Goal: Transaction & Acquisition: Purchase product/service

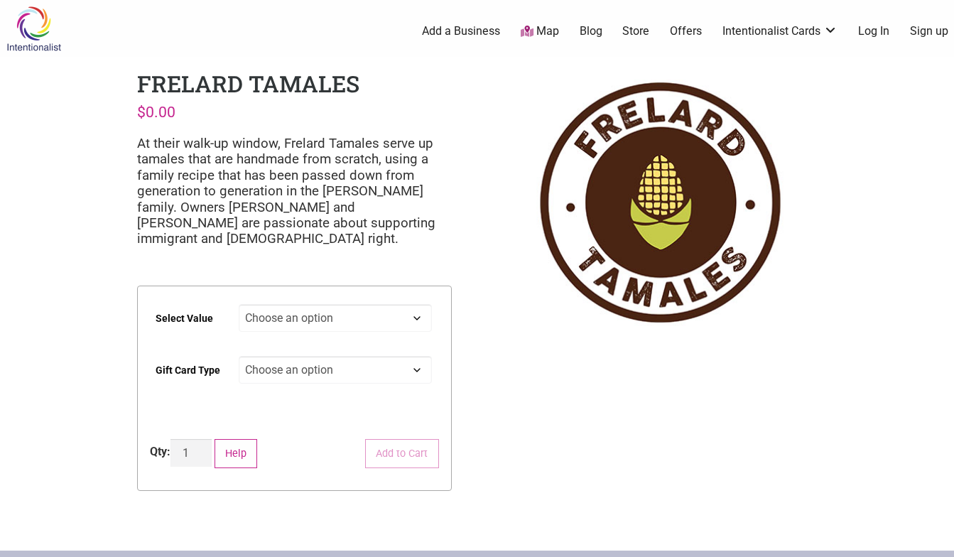
click at [272, 317] on select "Choose an option $25 $50 $100 $200 $500" at bounding box center [335, 318] width 193 height 28
click at [693, 29] on link "Offers" at bounding box center [686, 31] width 32 height 16
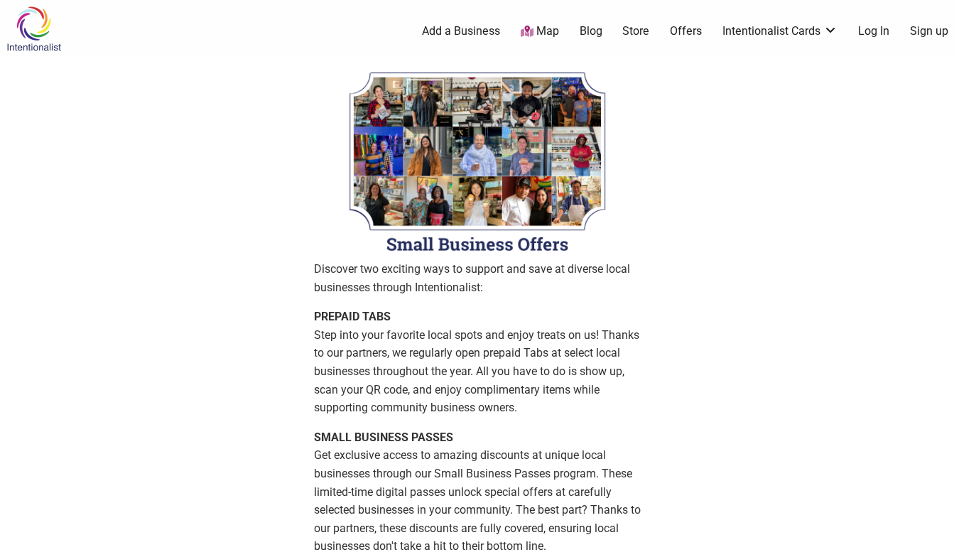
click at [39, 26] on img at bounding box center [33, 29] width 67 height 46
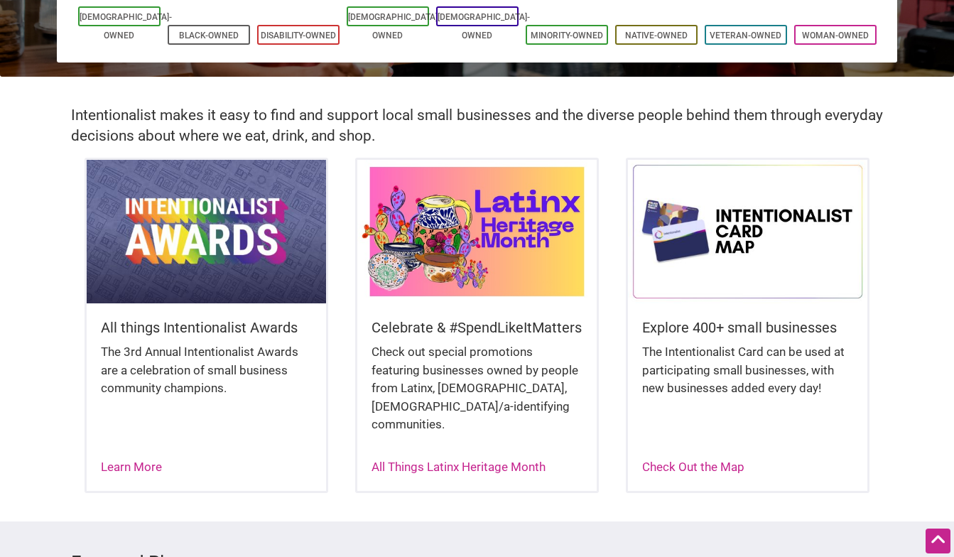
scroll to position [244, 0]
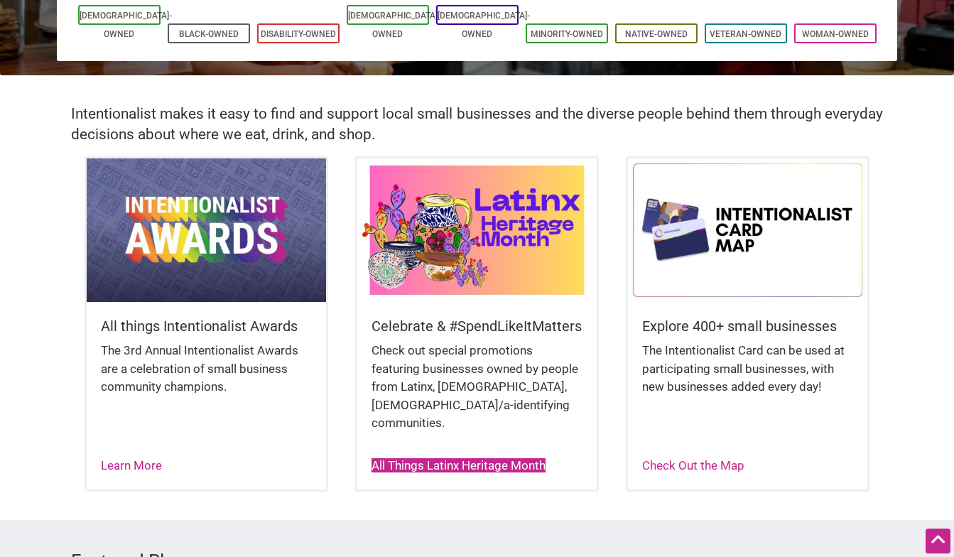
click at [391, 458] on link "All Things Latinx Heritage Month" at bounding box center [458, 465] width 174 height 14
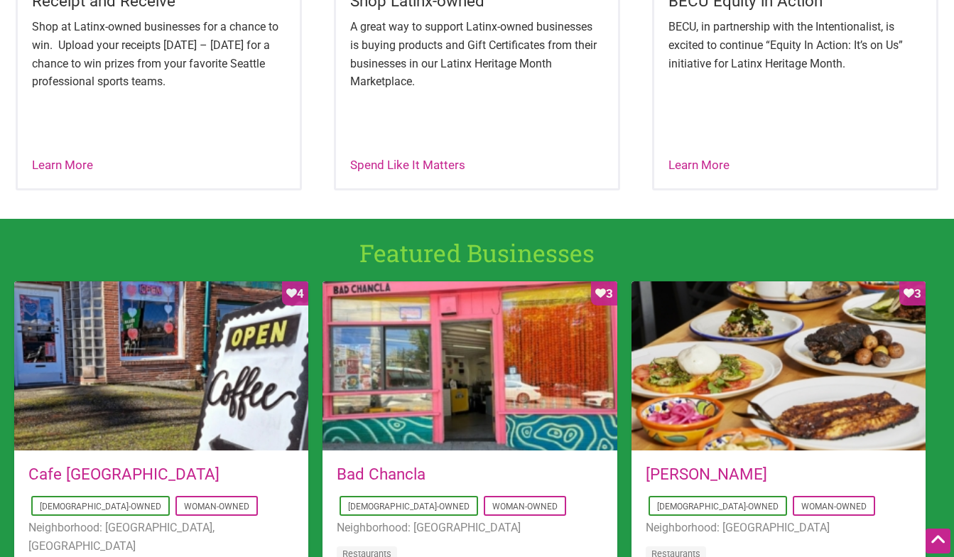
scroll to position [740, 0]
click at [426, 167] on link "Spend Like It Matters" at bounding box center [407, 165] width 115 height 14
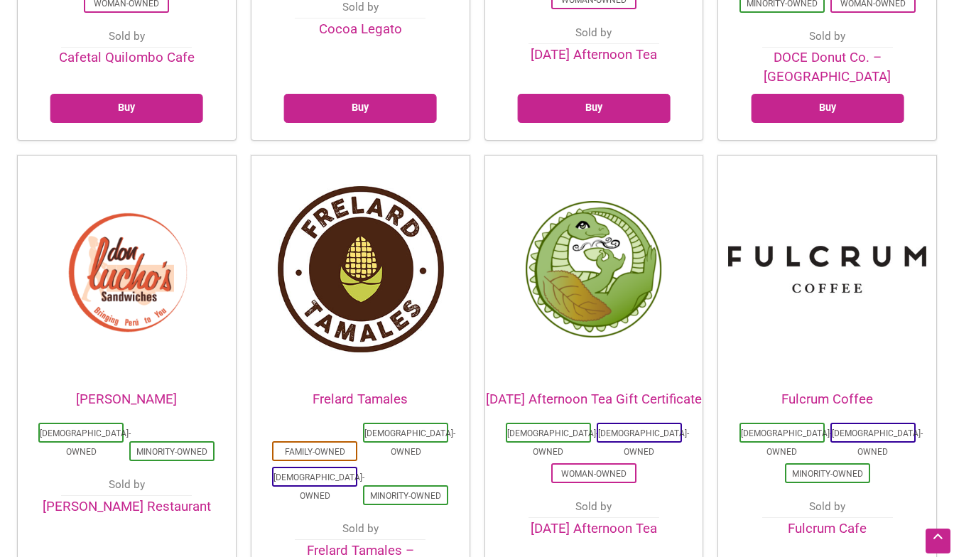
scroll to position [1221, 0]
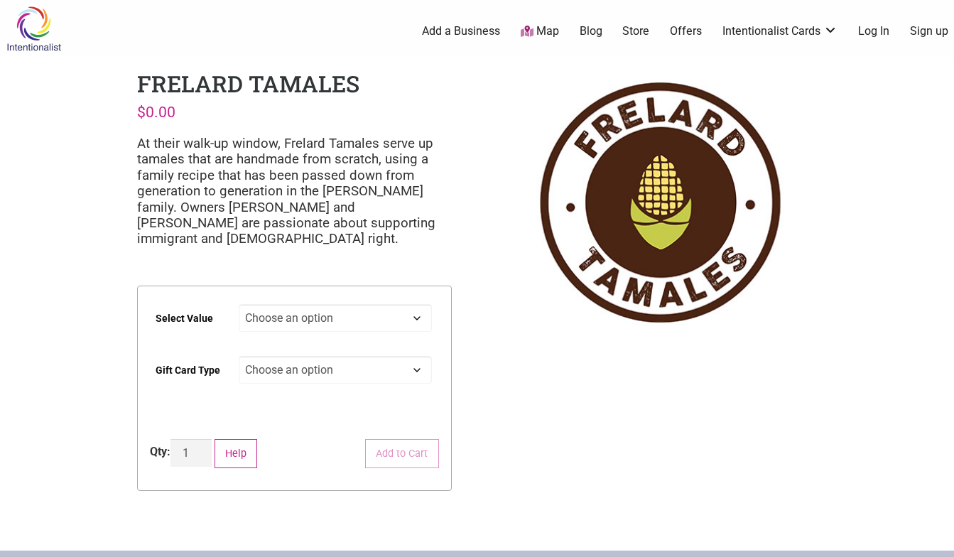
click at [357, 319] on select "Choose an option $25 $50 $100 $200 $500" at bounding box center [335, 318] width 193 height 28
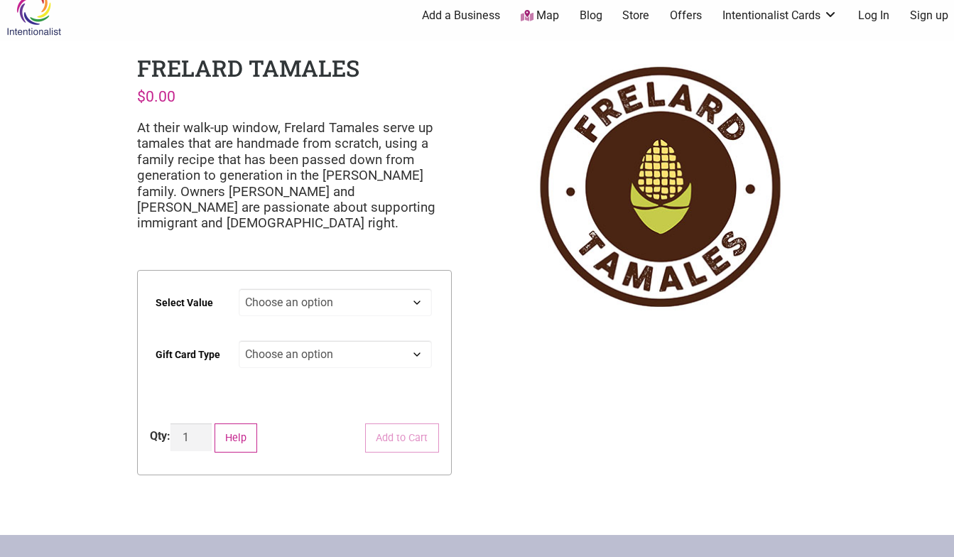
scroll to position [21, 0]
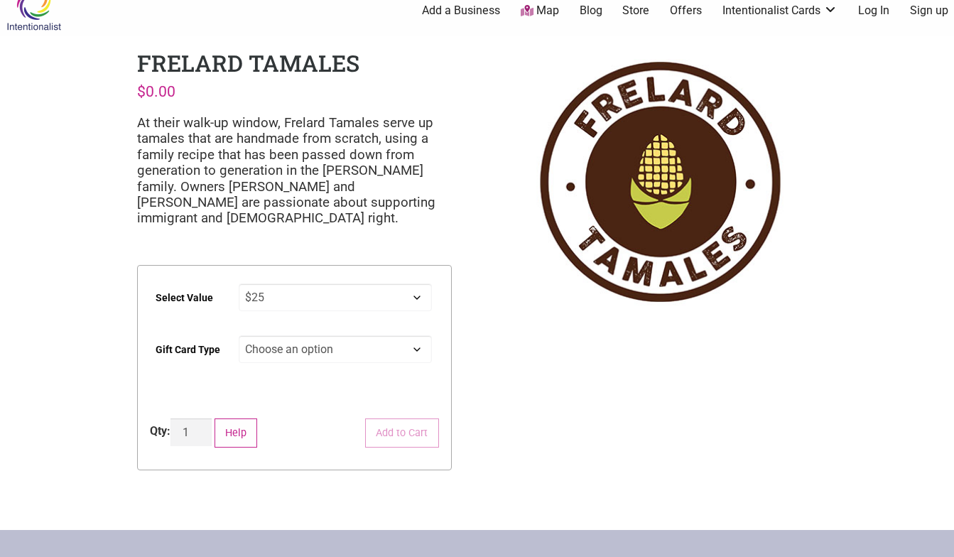
select select "$25"
select select "Physical"
select select "$25"
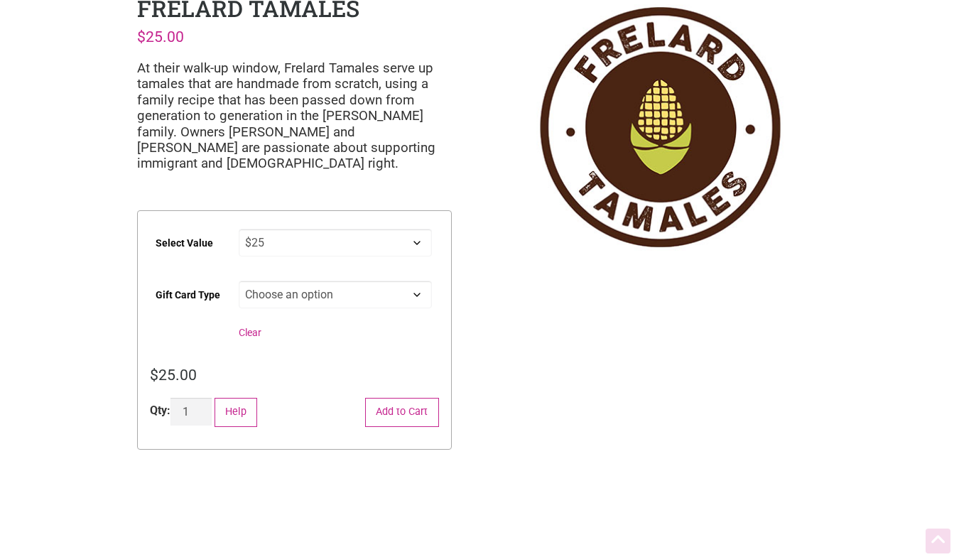
scroll to position [77, 0]
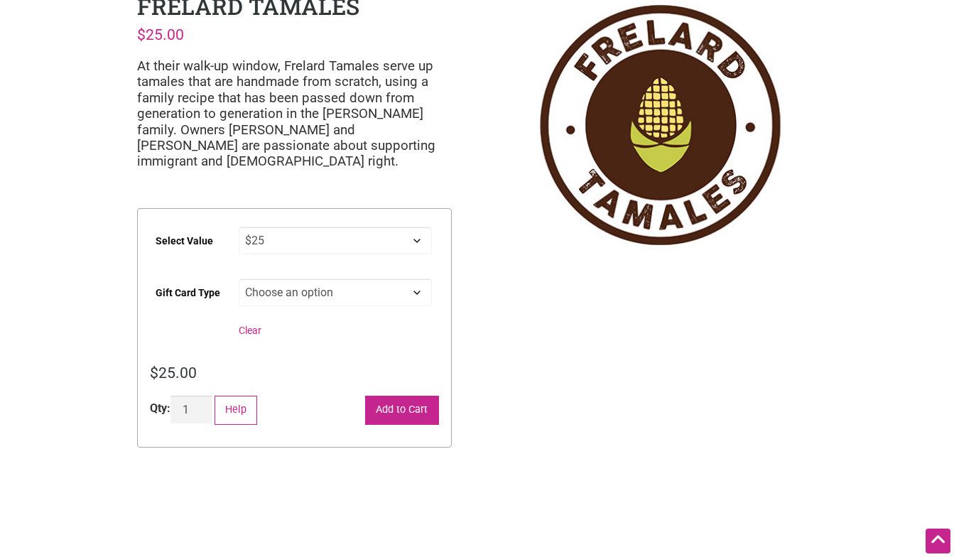
click at [386, 403] on button "Add to Cart" at bounding box center [402, 410] width 74 height 29
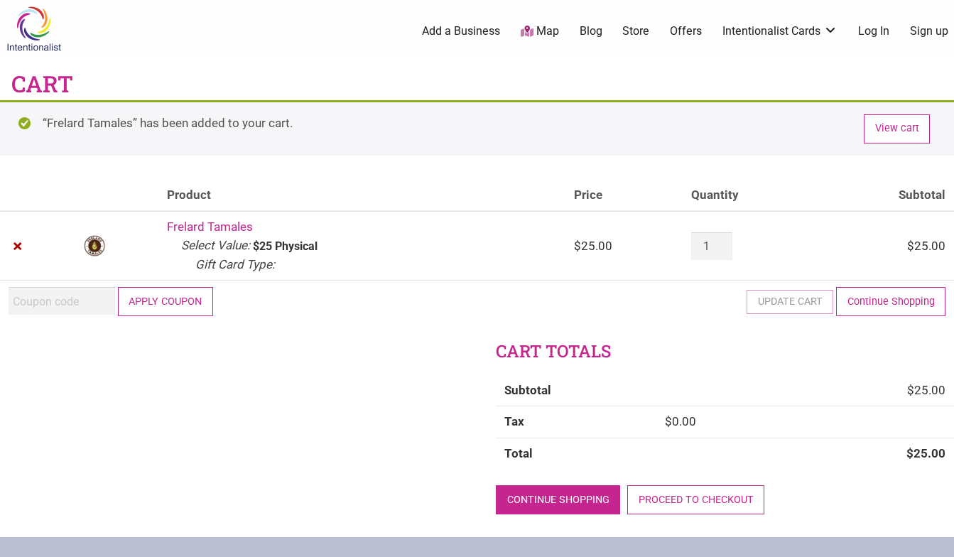
click at [570, 493] on link "Continue shopping" at bounding box center [558, 499] width 124 height 29
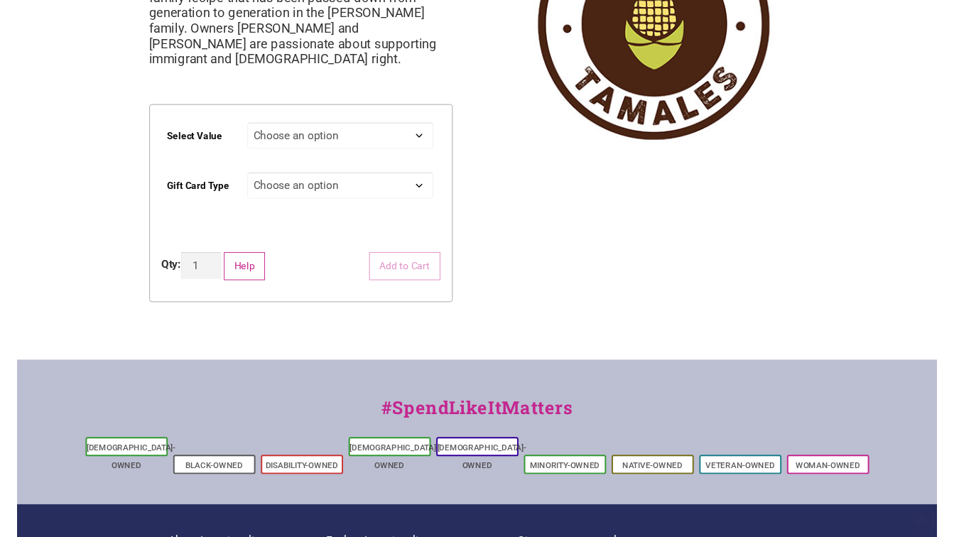
scroll to position [302, 0]
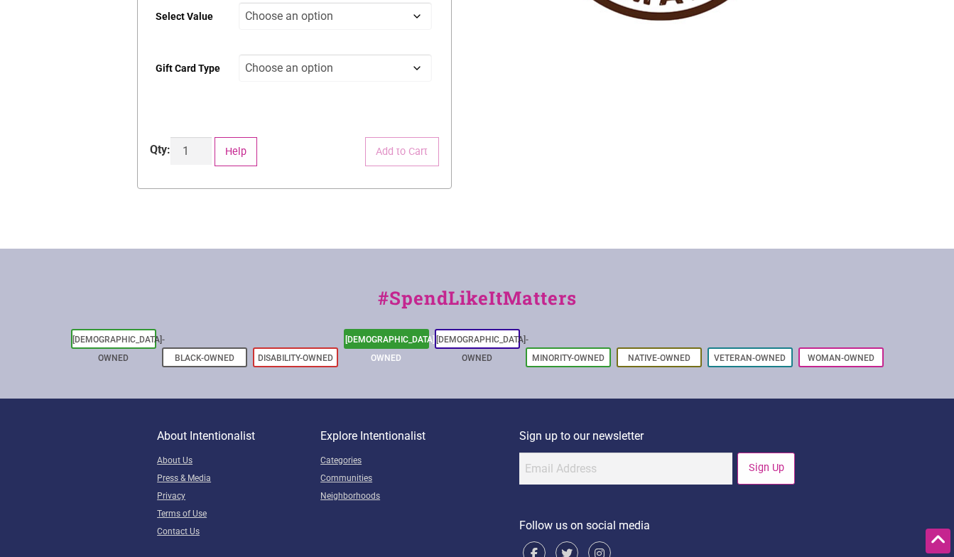
click at [396, 335] on link "[DEMOGRAPHIC_DATA]-Owned" at bounding box center [391, 349] width 92 height 28
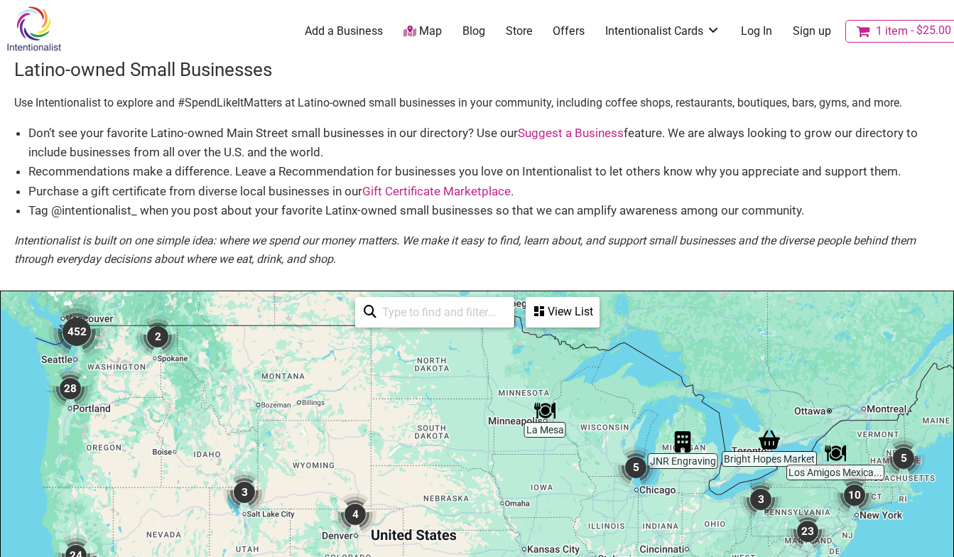
click at [25, 362] on div at bounding box center [477, 567] width 952 height 553
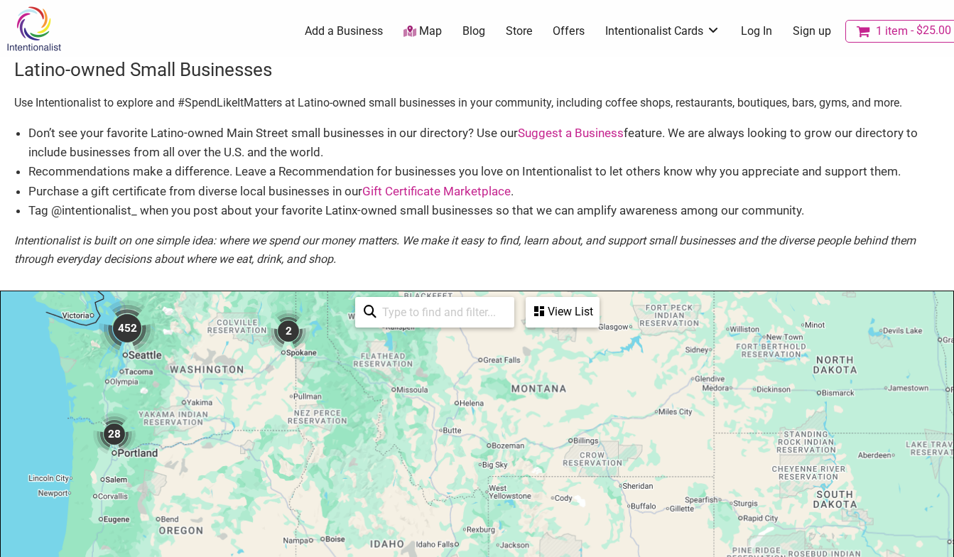
click at [53, 335] on div at bounding box center [477, 567] width 952 height 553
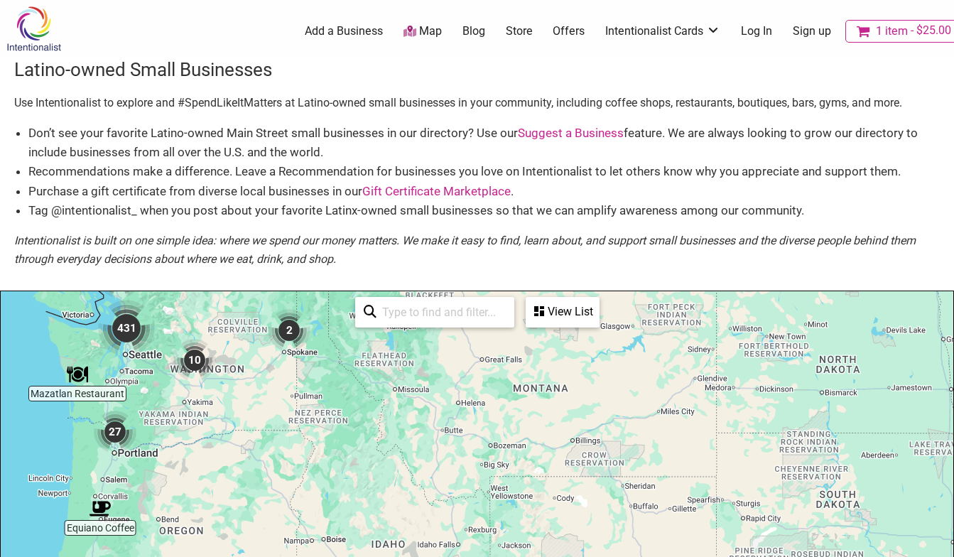
click at [53, 335] on div at bounding box center [477, 567] width 952 height 553
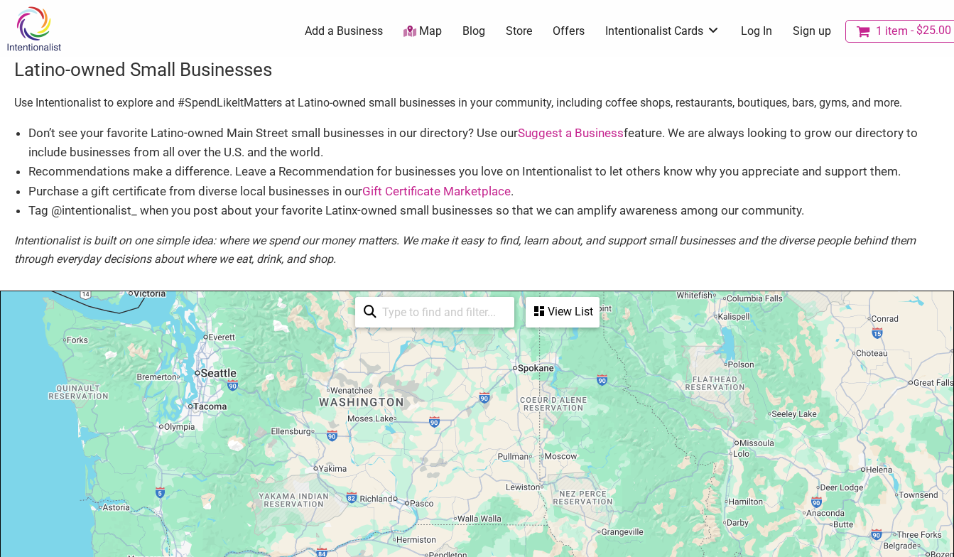
click at [53, 334] on div at bounding box center [477, 567] width 952 height 553
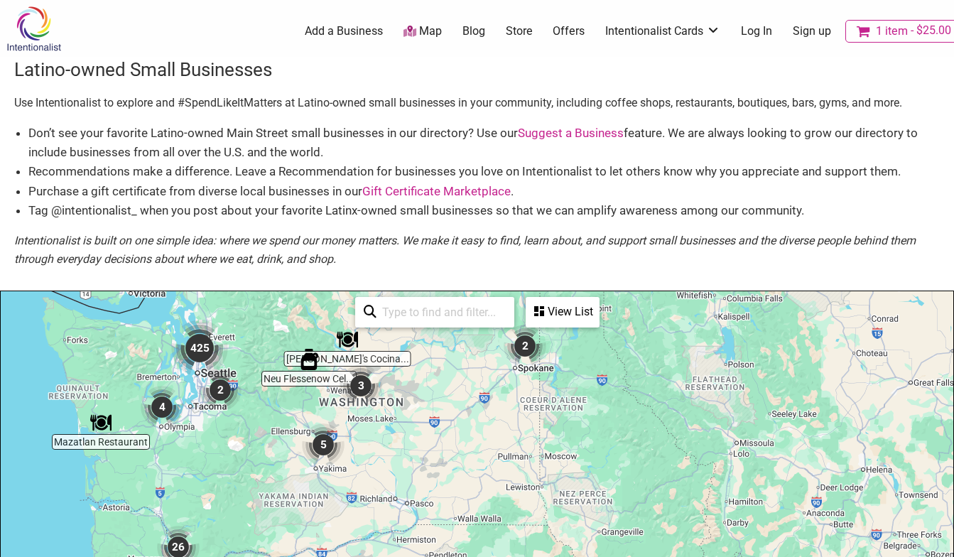
click at [53, 334] on div at bounding box center [477, 567] width 952 height 553
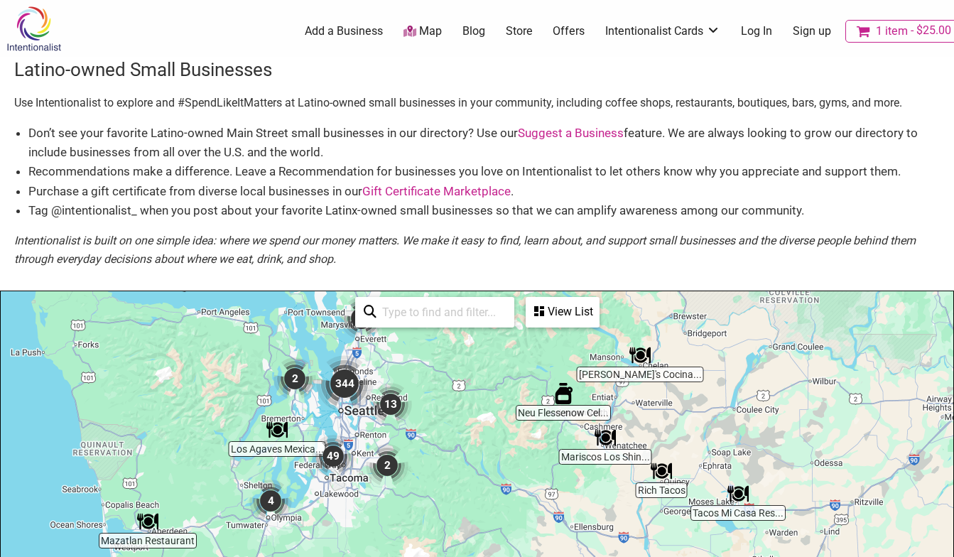
click at [399, 371] on div at bounding box center [477, 567] width 952 height 553
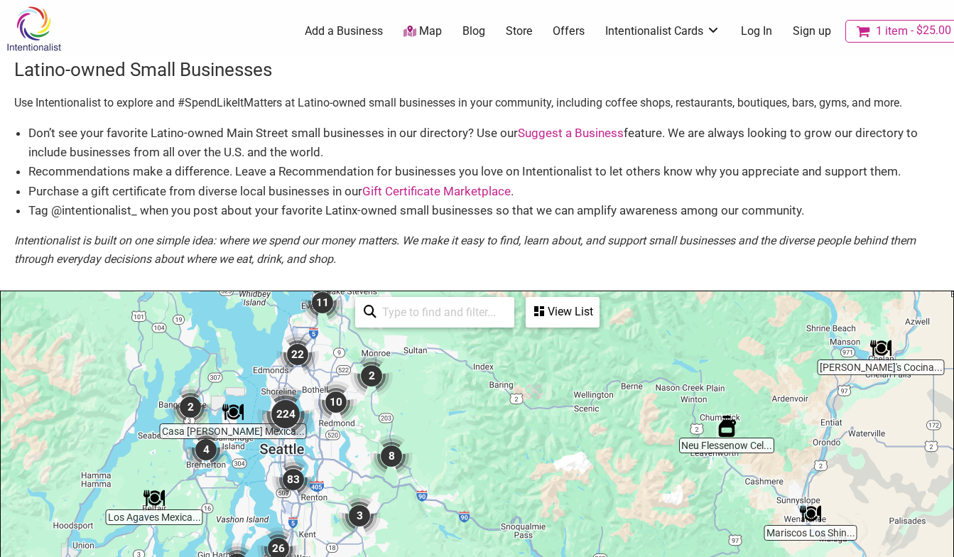
click at [393, 381] on div at bounding box center [477, 567] width 952 height 553
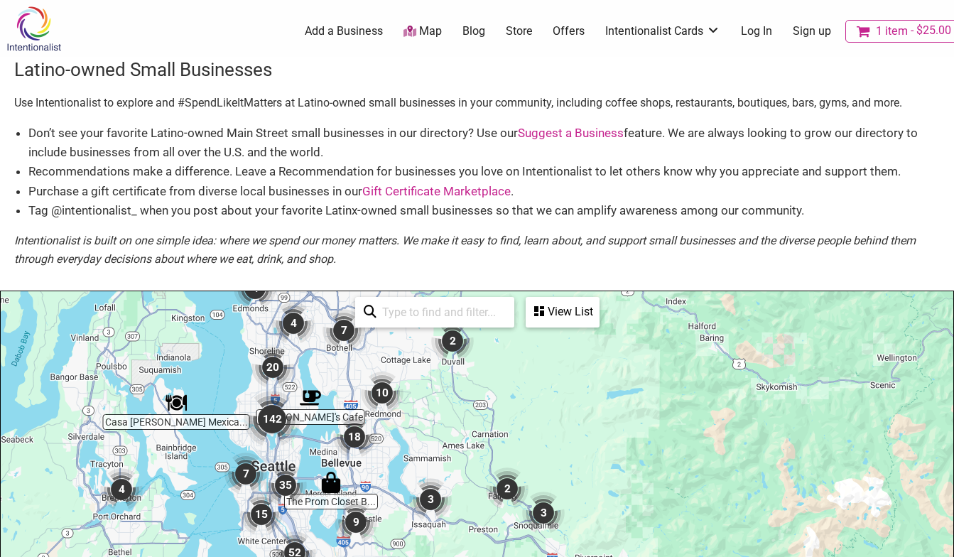
drag, startPoint x: 234, startPoint y: 435, endPoint x: 374, endPoint y: 361, distance: 158.8
click at [374, 361] on div at bounding box center [477, 567] width 952 height 553
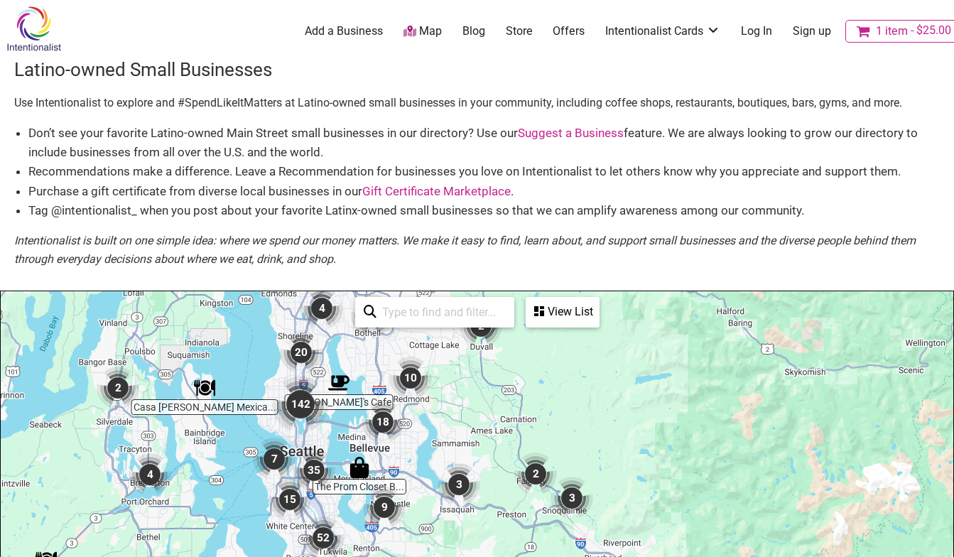
click at [277, 381] on img "142" at bounding box center [300, 404] width 57 height 57
click at [277, 381] on div at bounding box center [477, 567] width 952 height 553
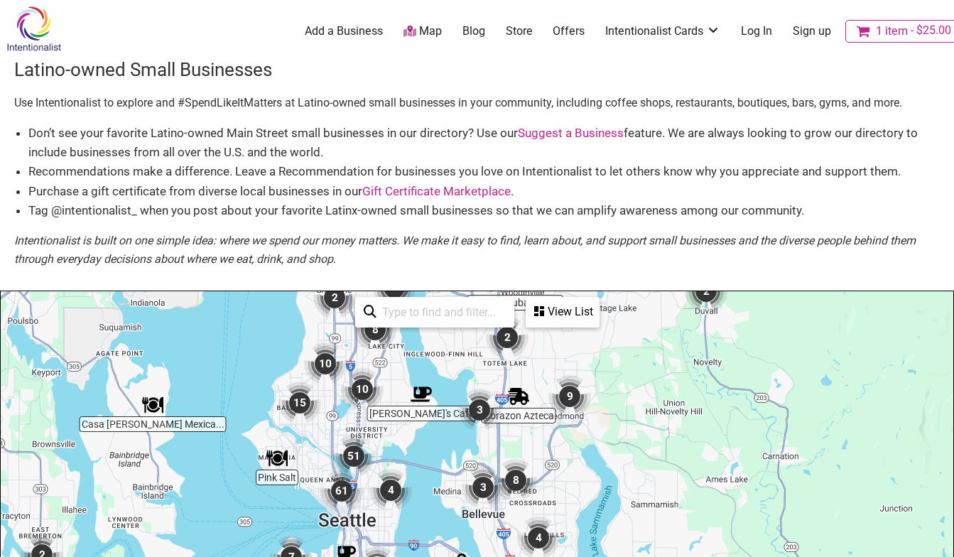
click at [413, 466] on div "To navigate, press the arrow keys." at bounding box center [477, 567] width 952 height 553
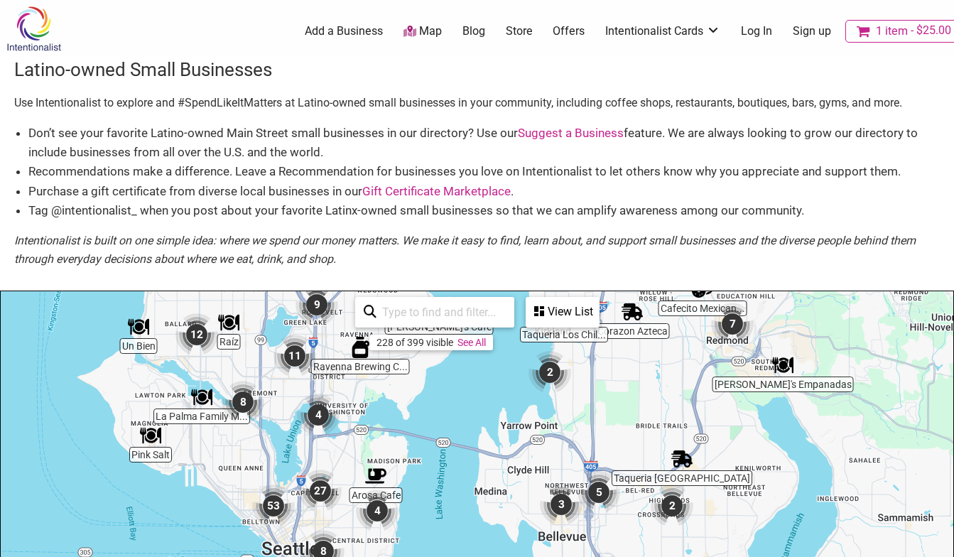
drag, startPoint x: 402, startPoint y: 465, endPoint x: 415, endPoint y: 435, distance: 32.5
click at [415, 435] on div "To navigate, press the arrow keys." at bounding box center [477, 567] width 952 height 553
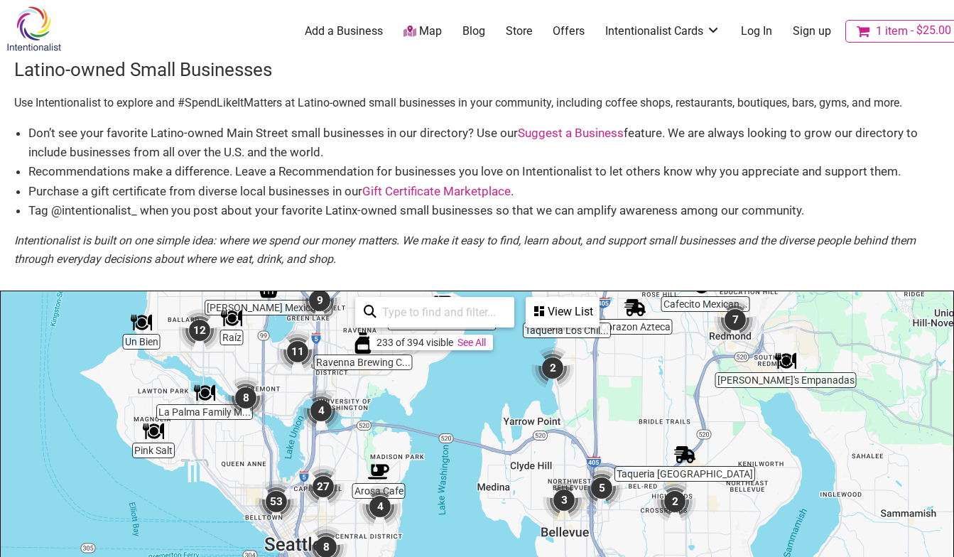
click at [461, 197] on li "Purchase a gift certificate from diverse local businesses in our Gift Certifica…" at bounding box center [483, 191] width 911 height 19
click at [461, 190] on link "Gift Certificate Marketplace" at bounding box center [436, 191] width 148 height 14
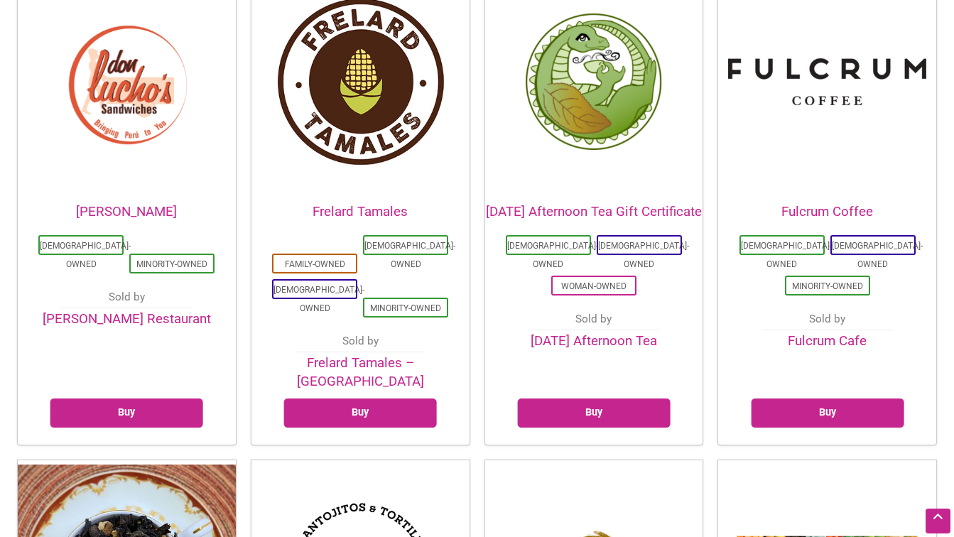
scroll to position [1417, 0]
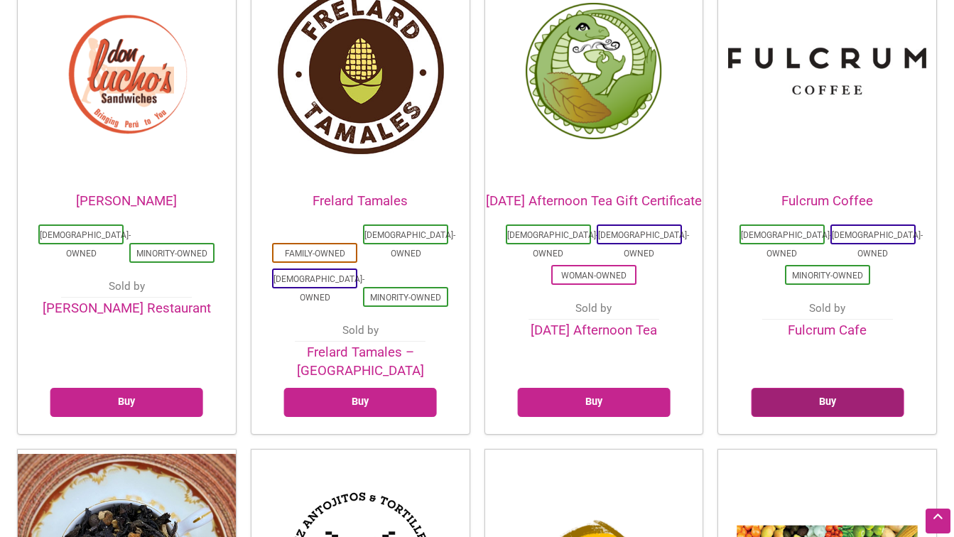
click at [803, 388] on link "Buy" at bounding box center [827, 402] width 153 height 29
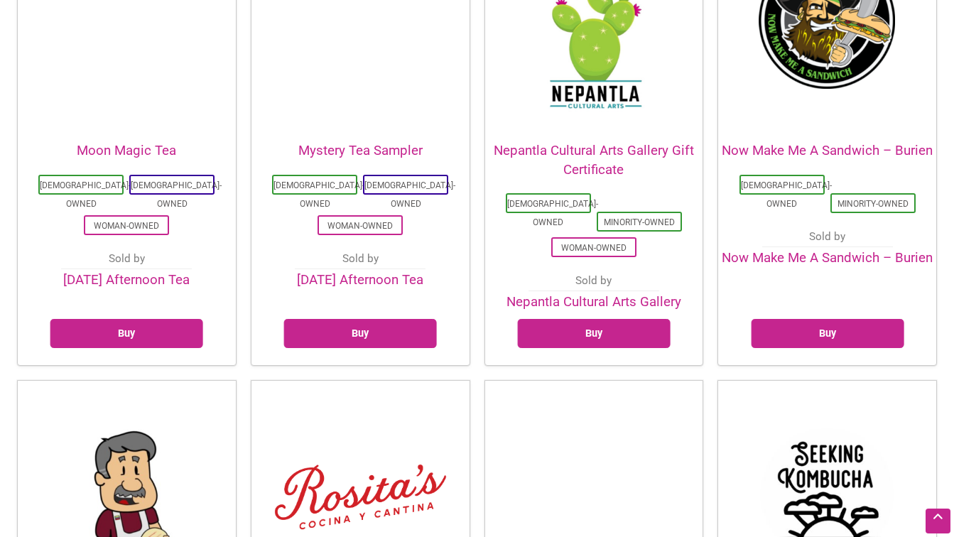
scroll to position [2648, 0]
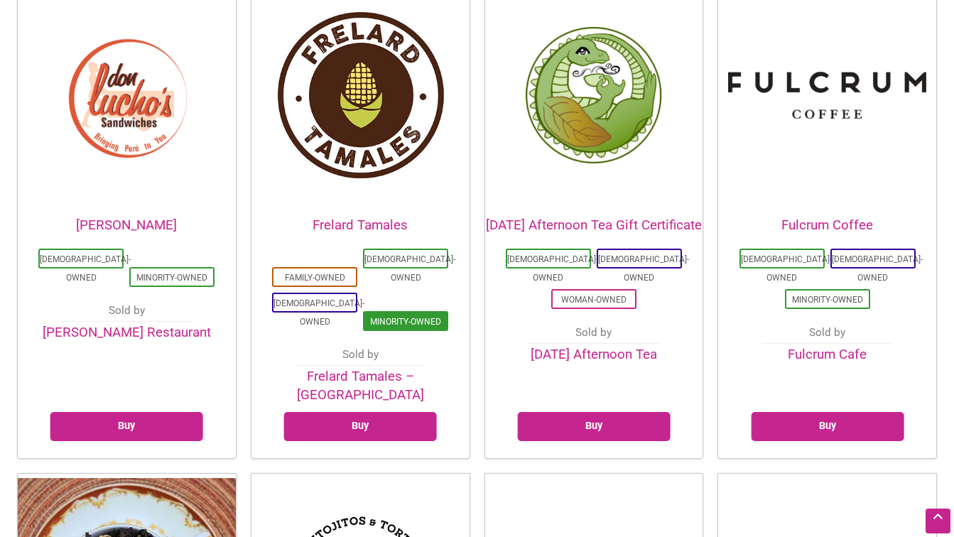
scroll to position [1350, 0]
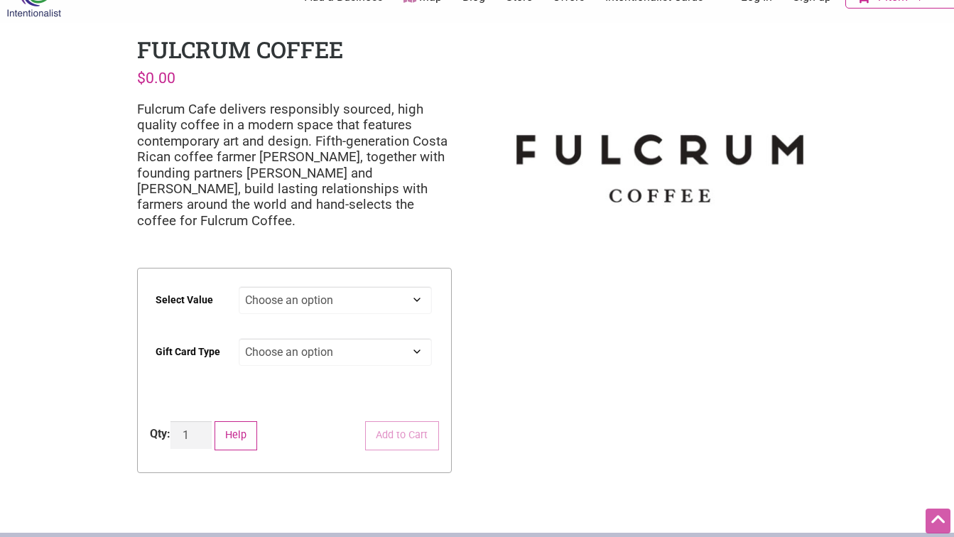
scroll to position [1, 0]
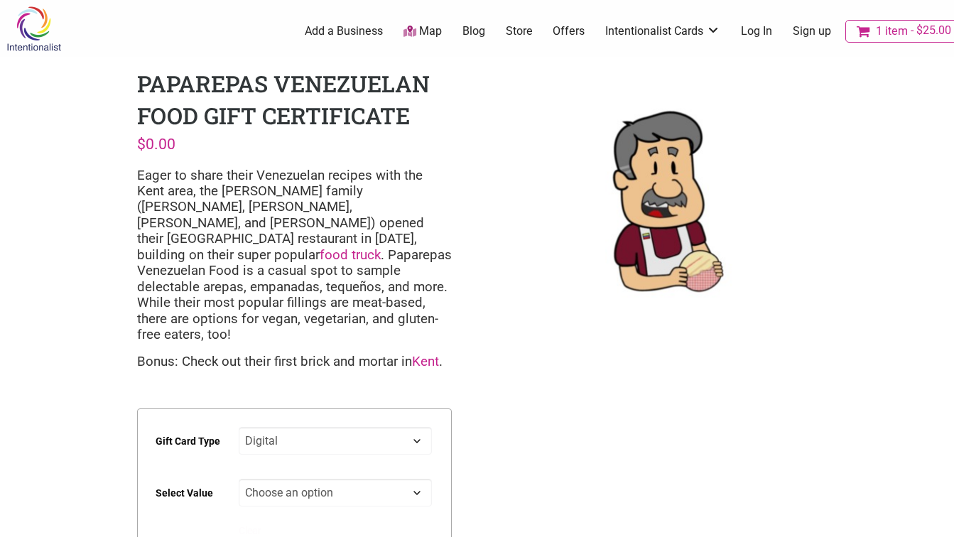
select select "Digital"
select select "$25"
select select "Digital"
select select "$25"
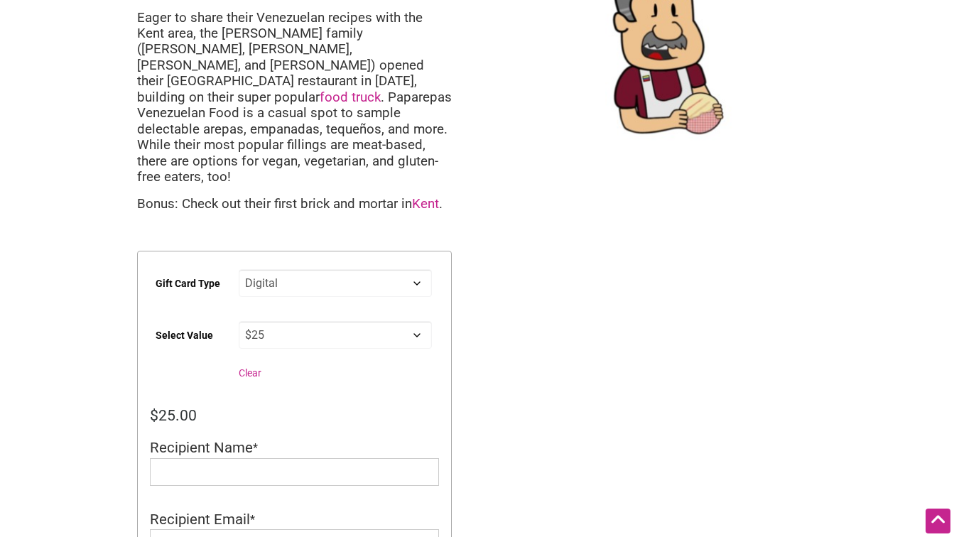
scroll to position [161, 0]
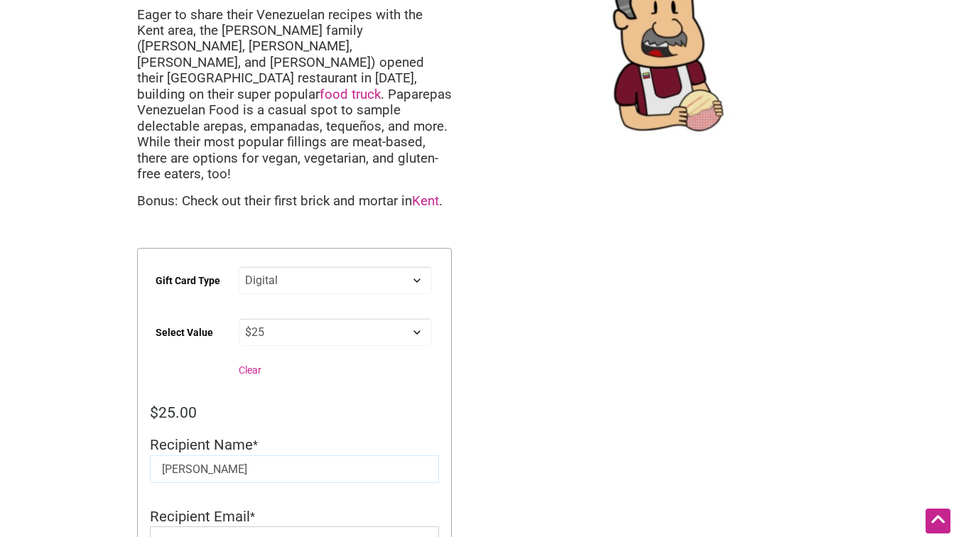
type input "[PERSON_NAME]"
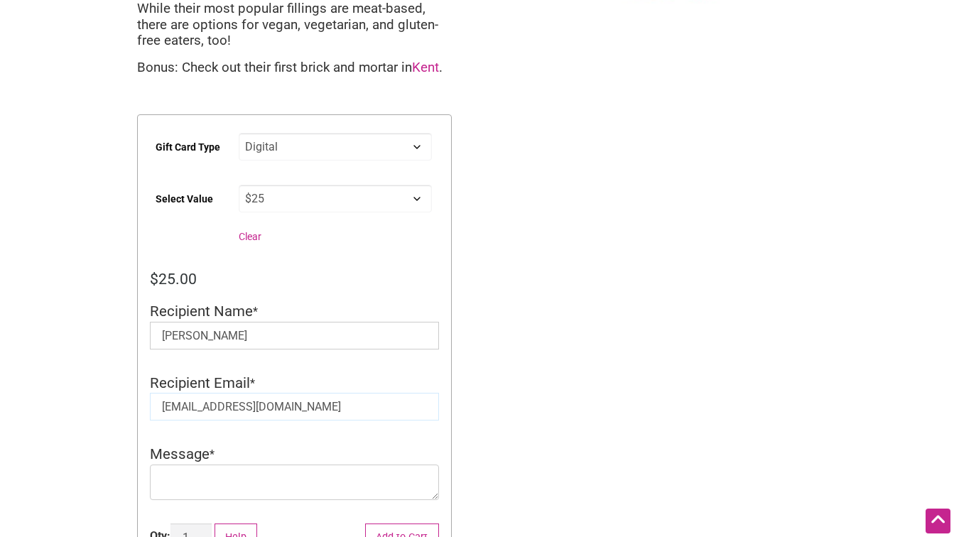
scroll to position [311, 0]
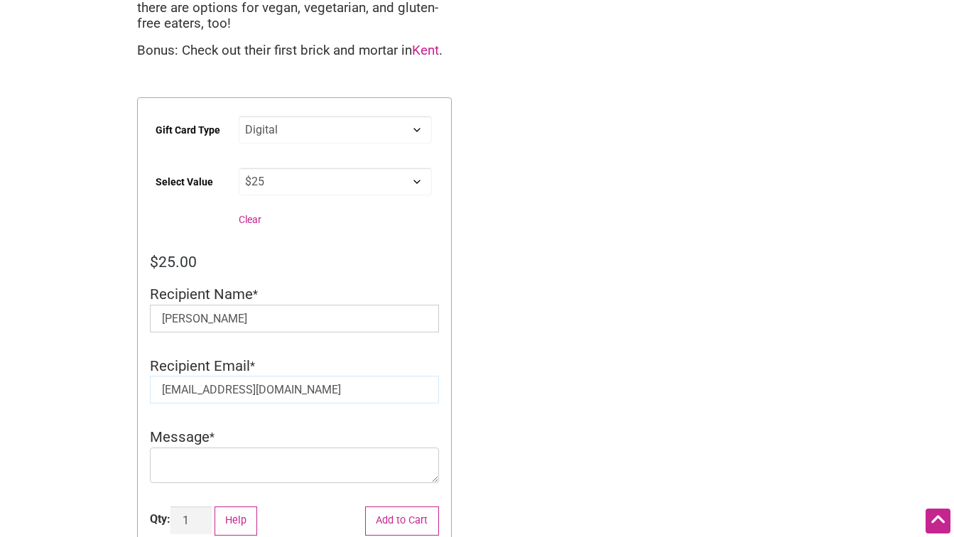
type input "[EMAIL_ADDRESS][DOMAIN_NAME]"
click at [218, 447] on textarea "Message" at bounding box center [294, 465] width 289 height 36
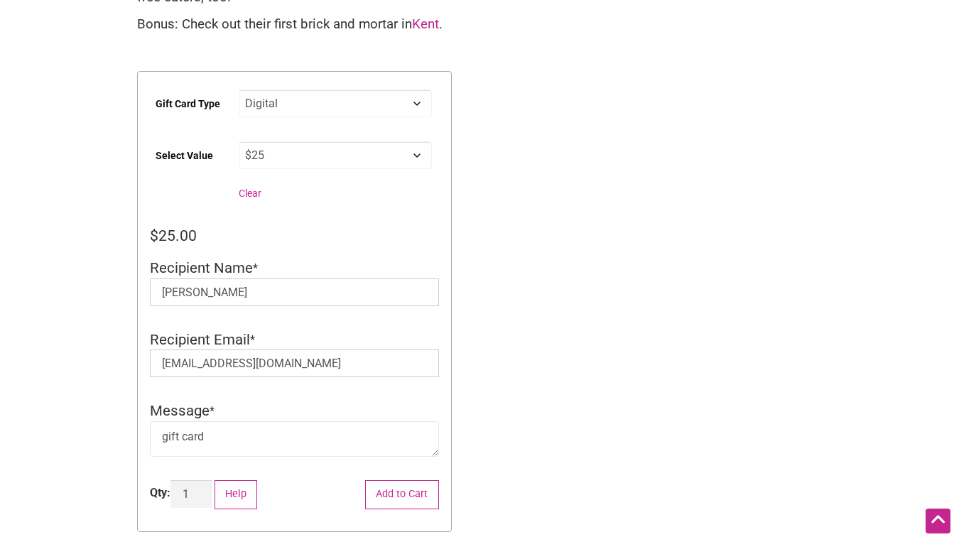
scroll to position [340, 0]
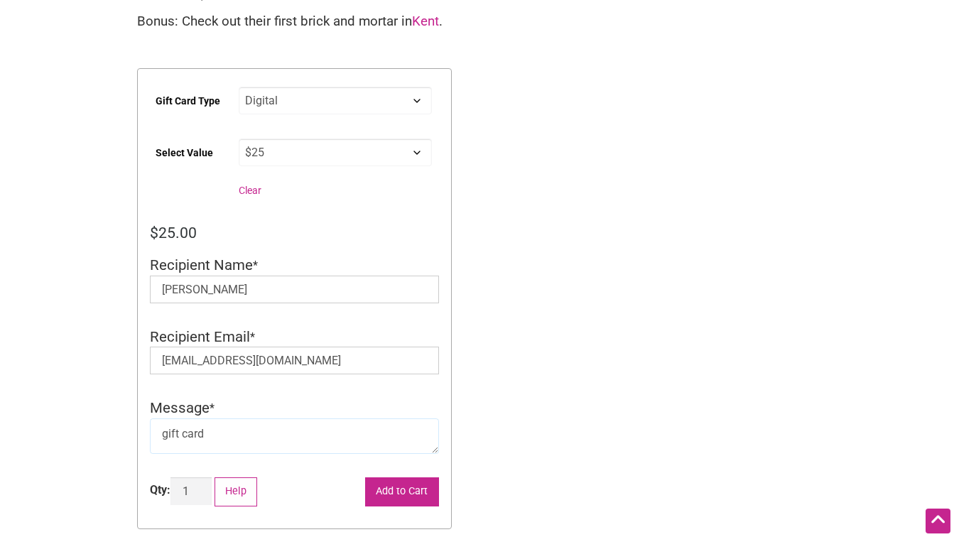
type textarea "gift card"
click at [383, 477] on button "Add to Cart" at bounding box center [402, 491] width 74 height 29
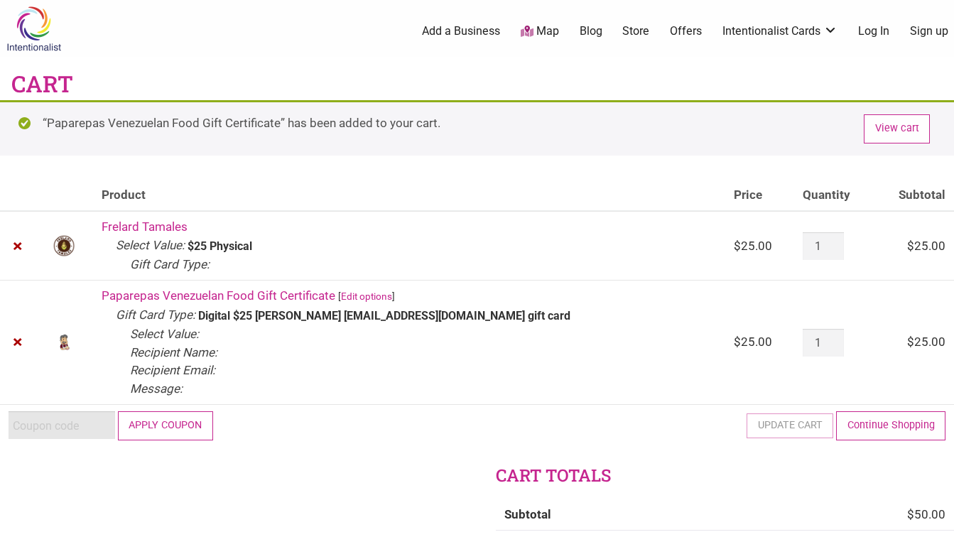
click at [82, 423] on input "Coupon:" at bounding box center [62, 425] width 107 height 28
paste input "2025JUNTOS"
type input "2025JUNTOS"
click at [148, 420] on button "Apply coupon" at bounding box center [165, 425] width 95 height 29
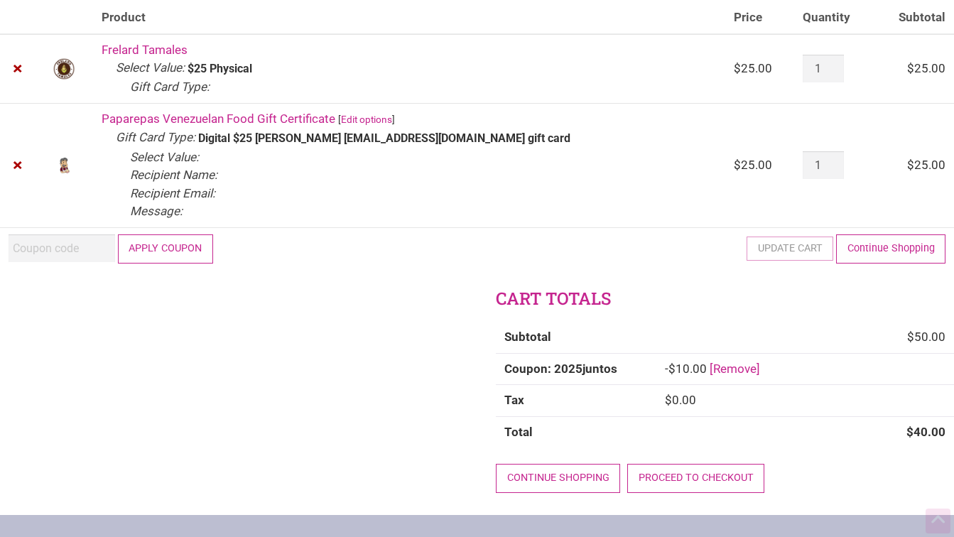
scroll to position [176, 0]
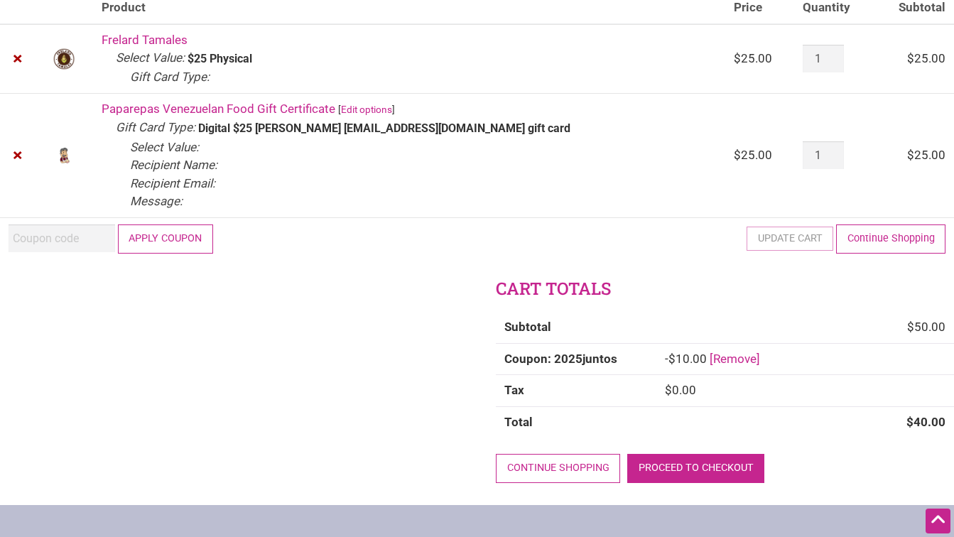
click at [635, 460] on link "Proceed to checkout" at bounding box center [695, 468] width 137 height 29
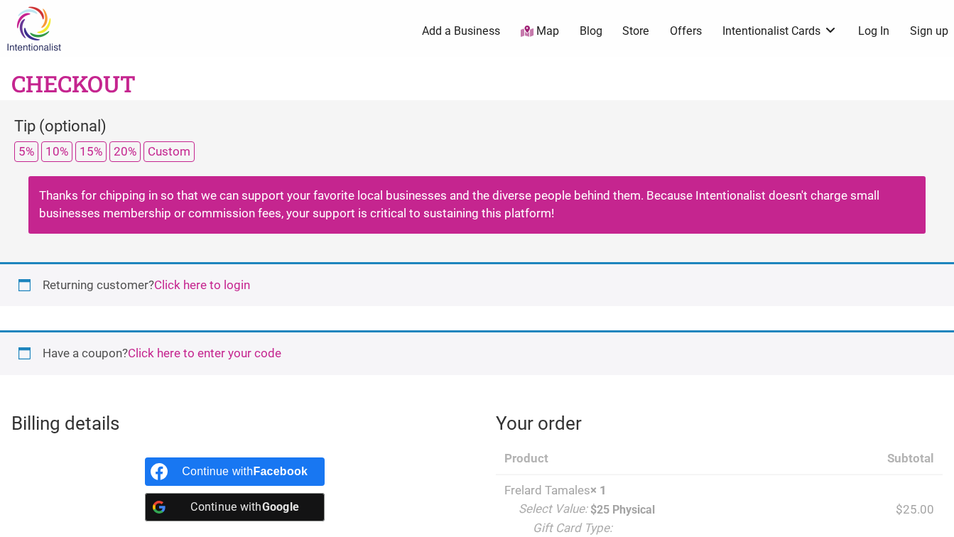
select select "WA"
click at [239, 283] on link "Click here to login" at bounding box center [202, 285] width 96 height 14
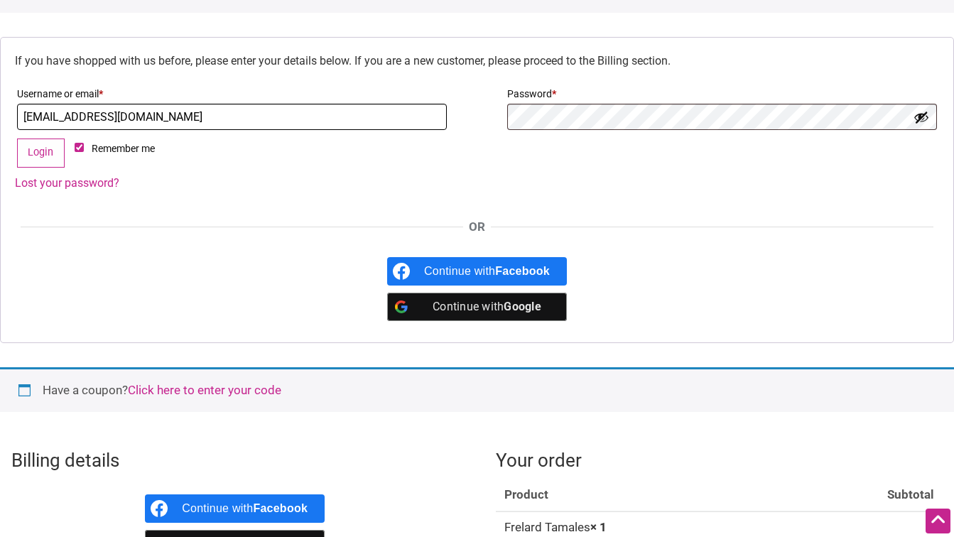
type input "[EMAIL_ADDRESS][DOMAIN_NAME]"
click at [48, 163] on button "Login" at bounding box center [41, 152] width 48 height 29
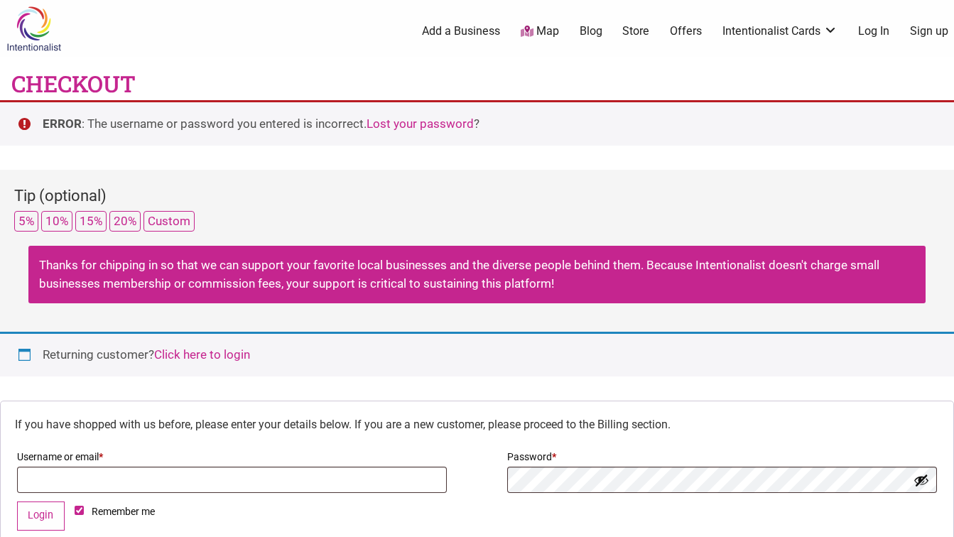
select select "WA"
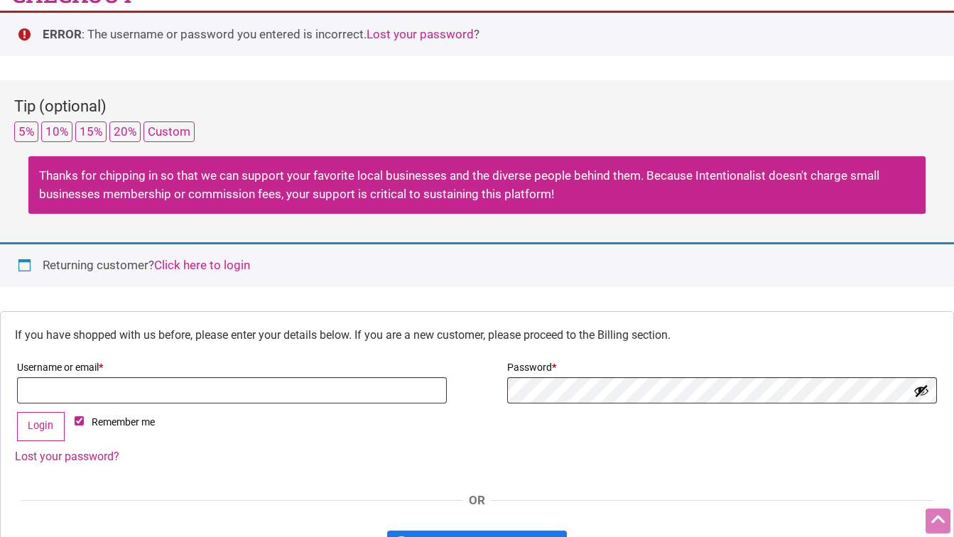
scroll to position [91, 0]
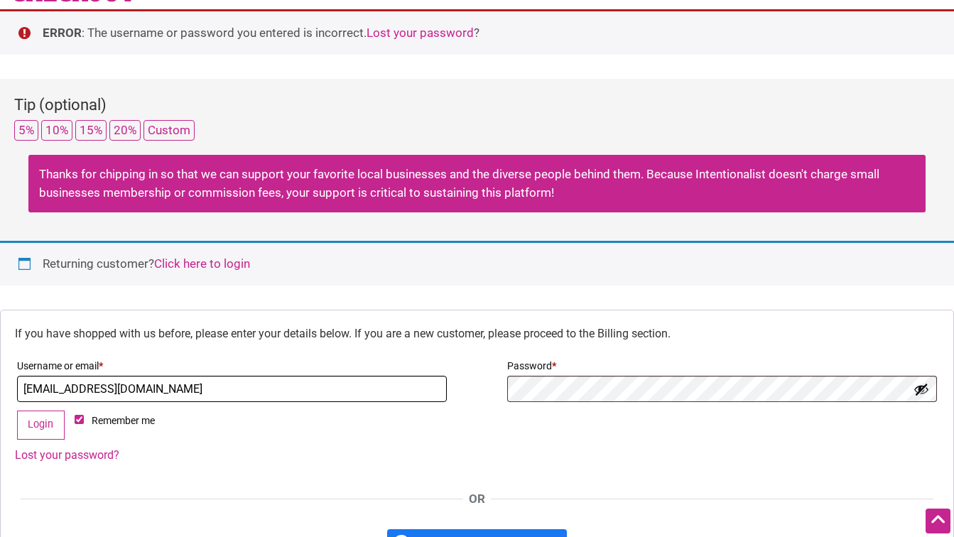
type input "[EMAIL_ADDRESS][DOMAIN_NAME]"
click at [40, 423] on button "Login" at bounding box center [41, 424] width 48 height 29
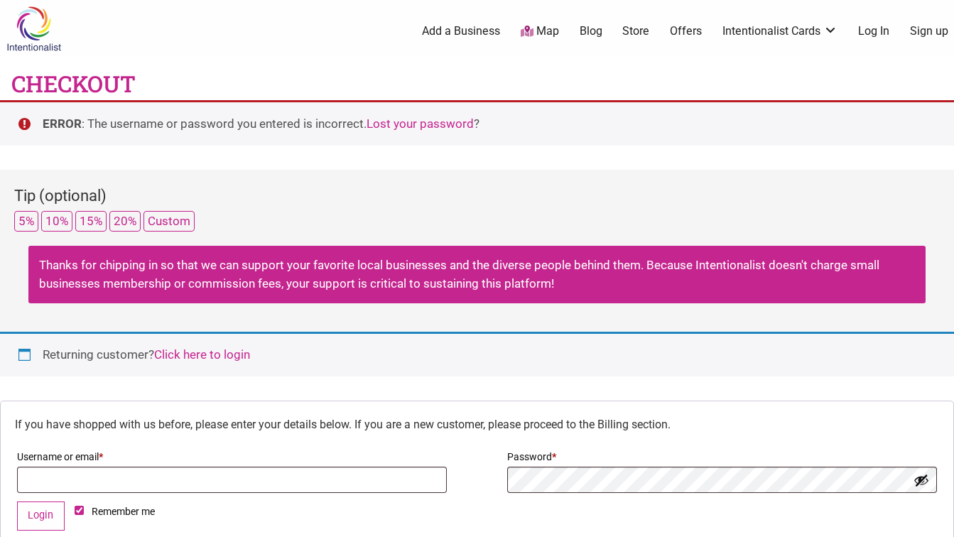
select select "WA"
type input "[EMAIL_ADDRESS][DOMAIN_NAME]"
click at [40, 513] on button "Login" at bounding box center [41, 515] width 48 height 29
select select "WA"
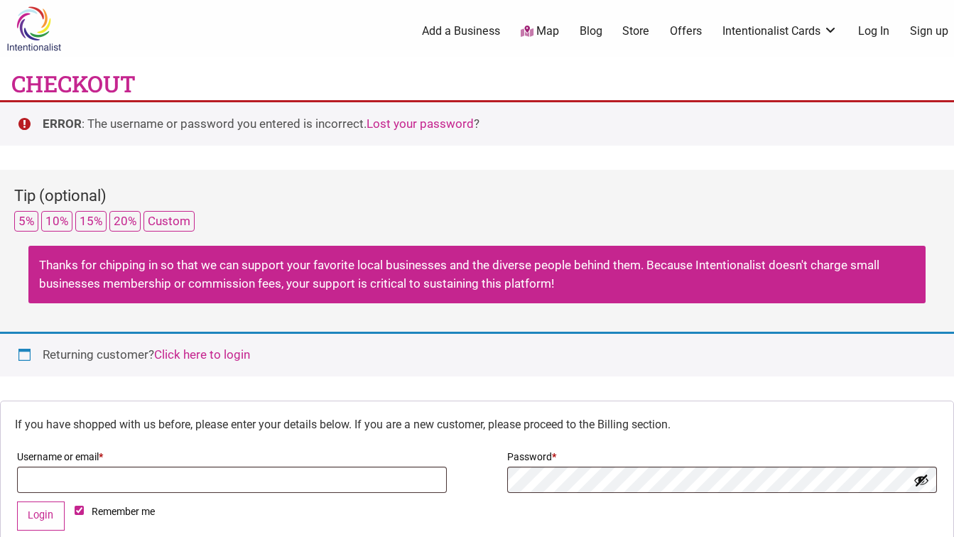
select select "WA"
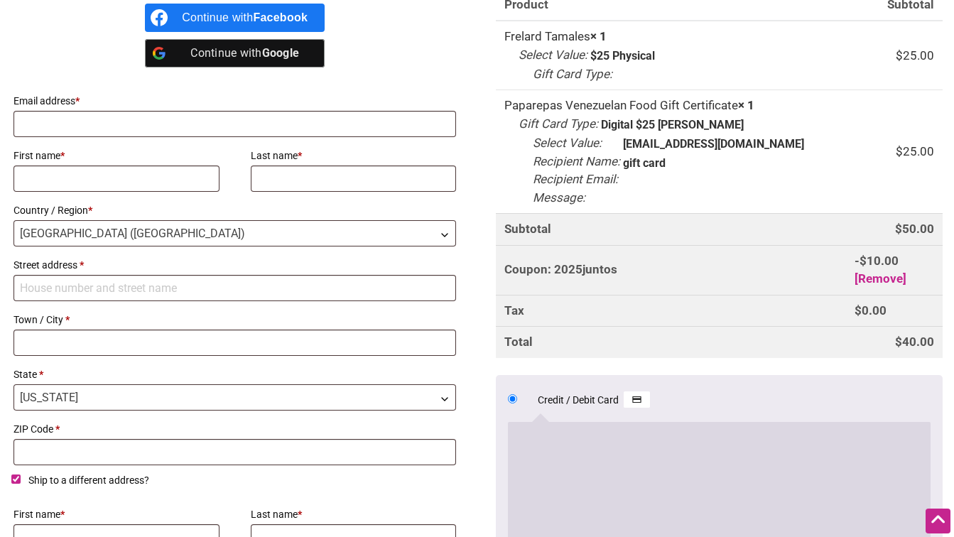
scroll to position [829, 0]
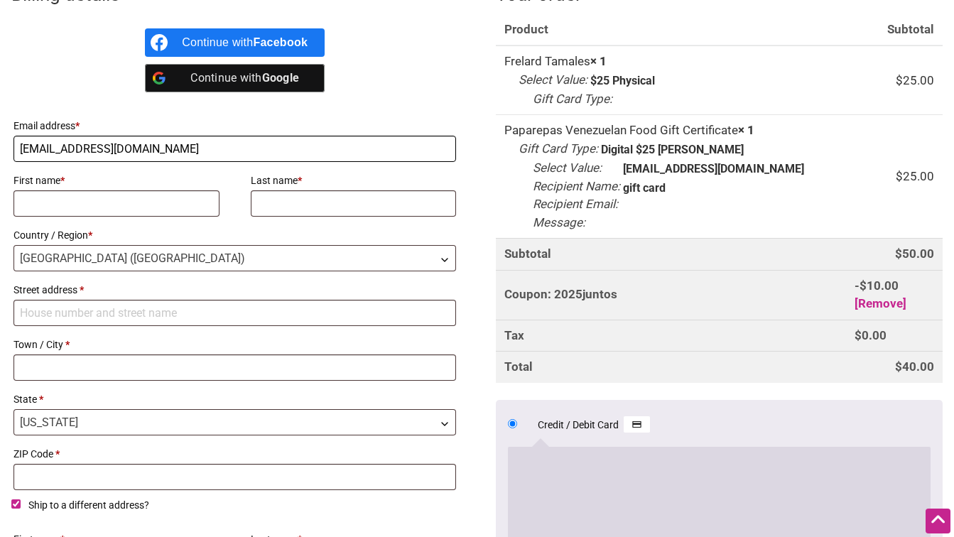
type input "[EMAIL_ADDRESS][DOMAIN_NAME]"
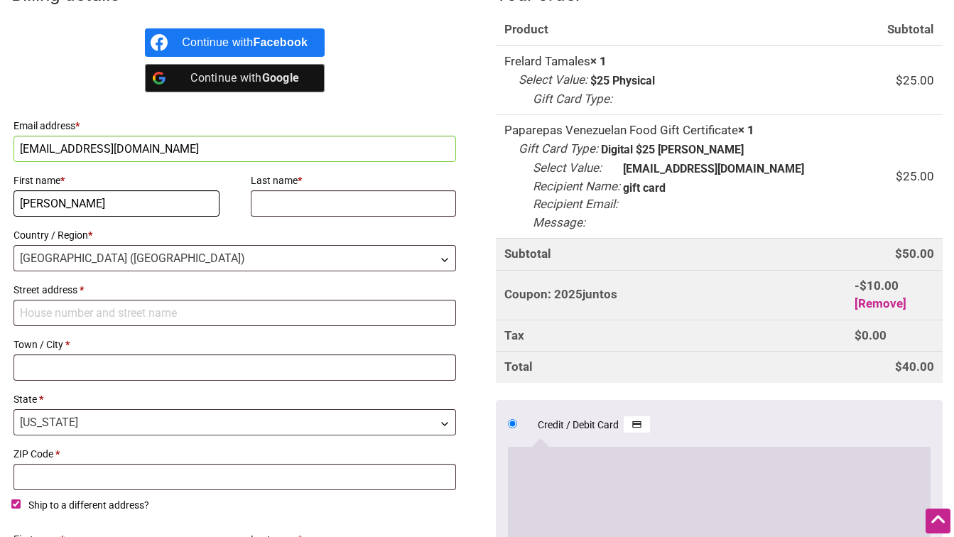
type input "[PERSON_NAME]"
type input "Chao"
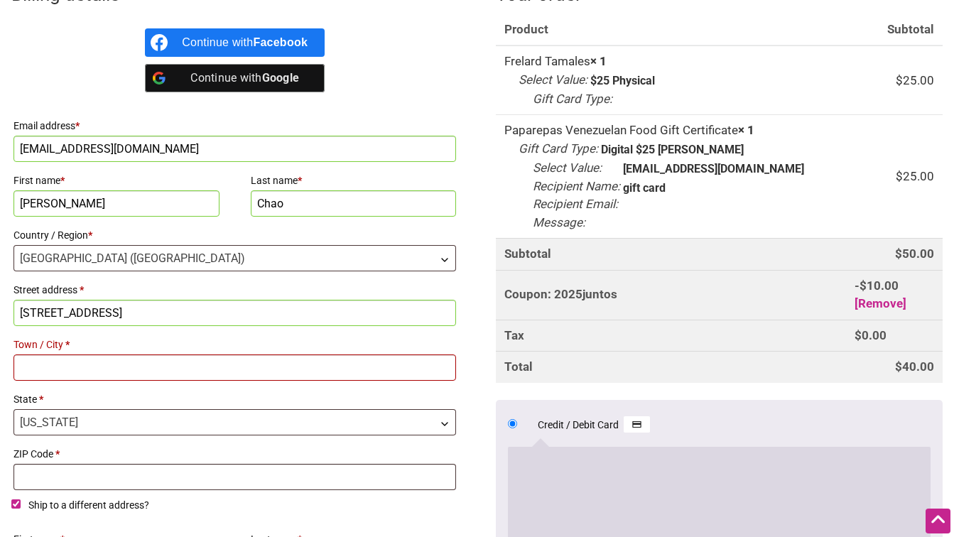
click at [253, 300] on input "319 Summit Ave E" at bounding box center [234, 313] width 442 height 26
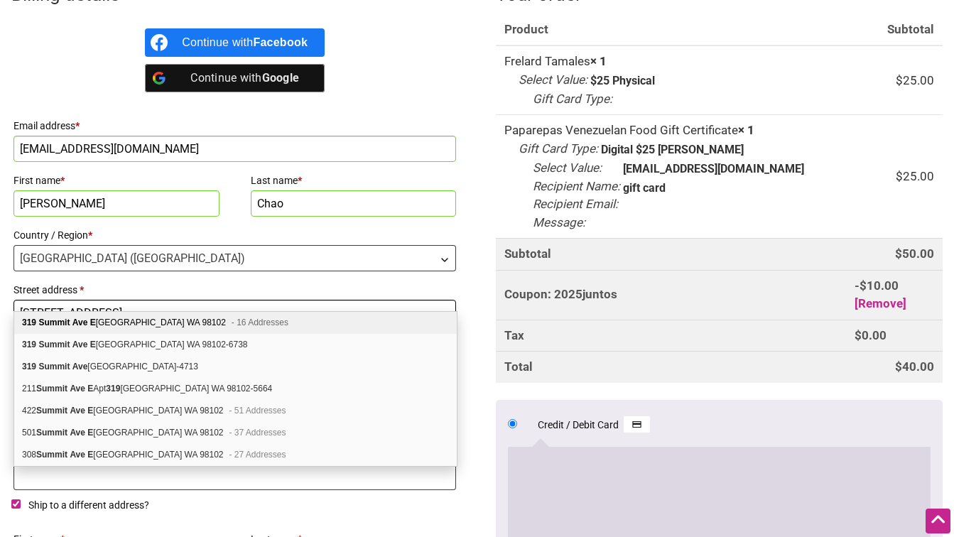
type input "[STREET_ADDRESS]"
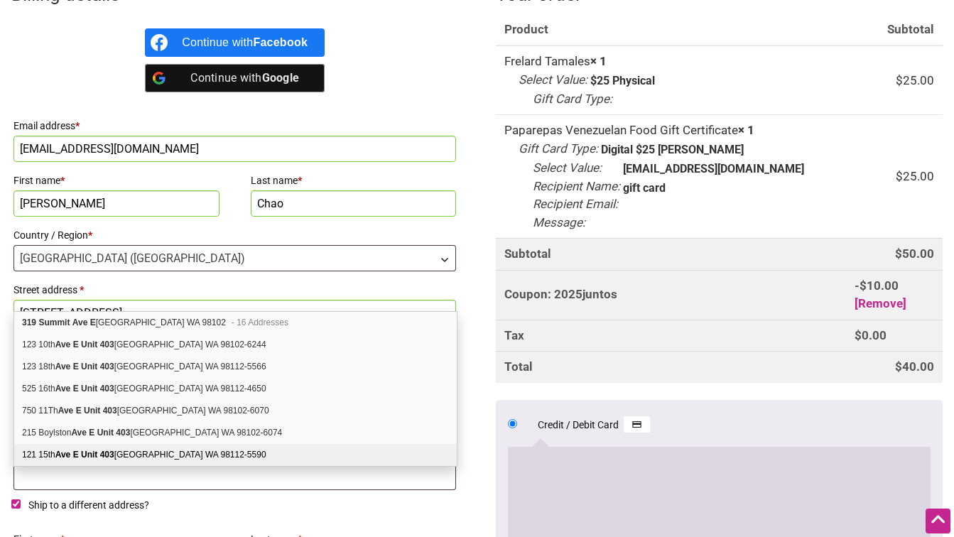
click at [336, 500] on label "Ship to a different address?" at bounding box center [234, 507] width 447 height 23
click at [21, 500] on input "Ship to a different address?" at bounding box center [15, 503] width 9 height 9
checkbox input "false"
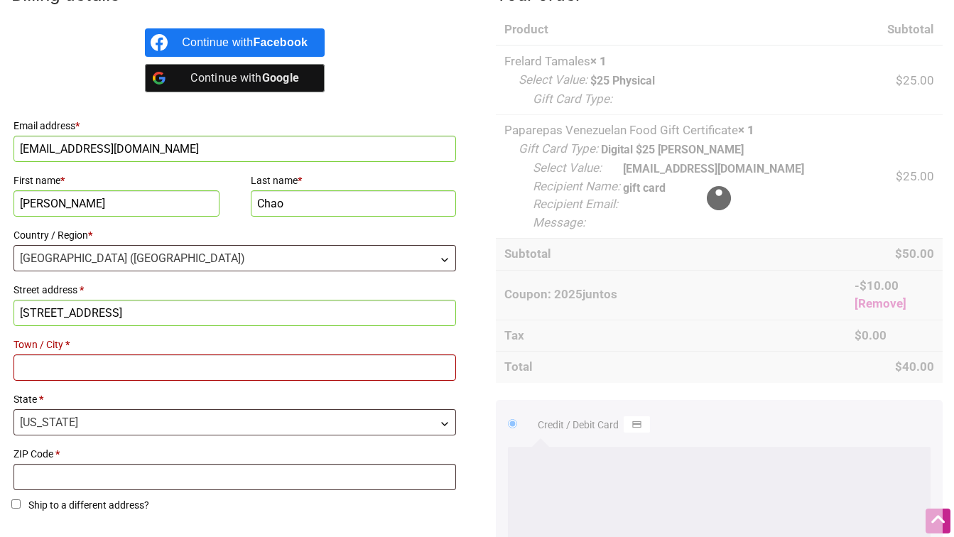
click at [132, 354] on input "Town / City *" at bounding box center [234, 367] width 442 height 26
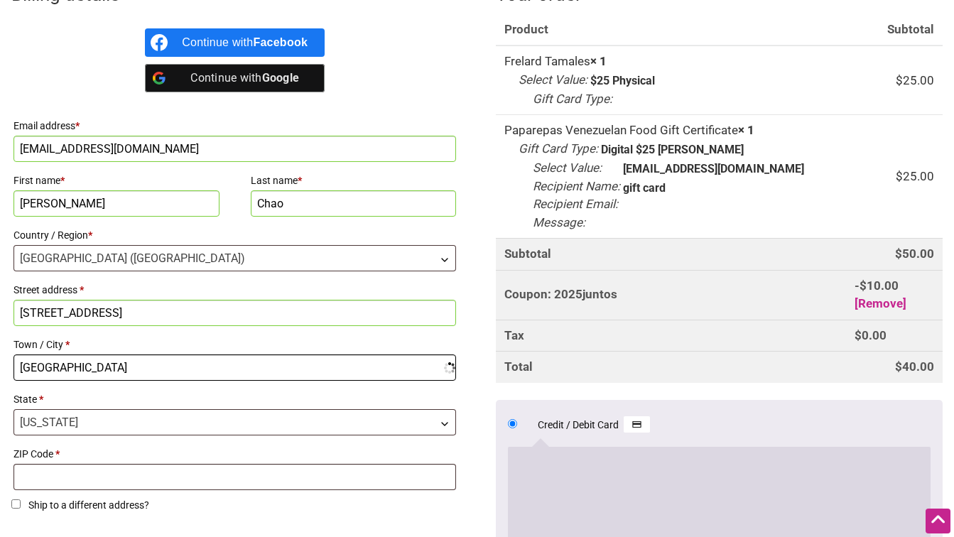
type input "Seattle"
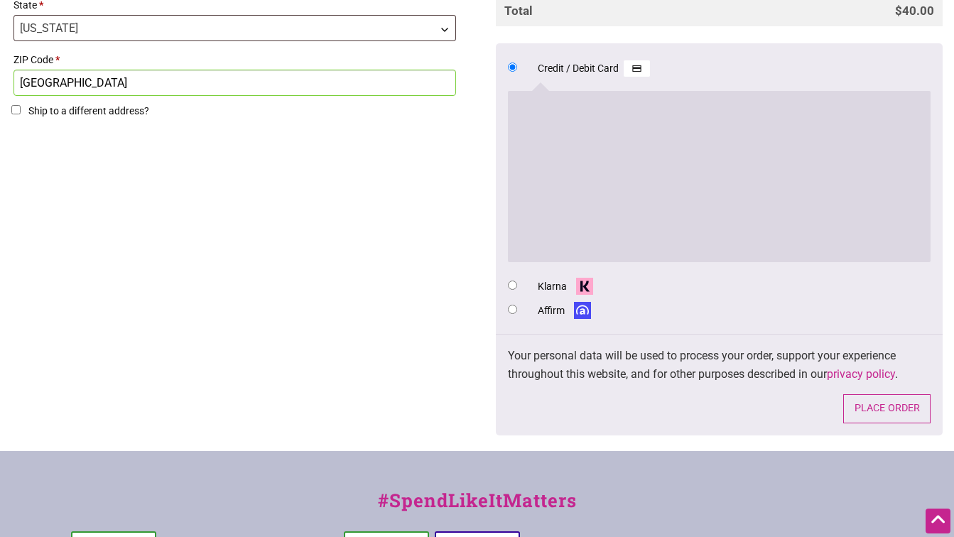
scroll to position [1280, 0]
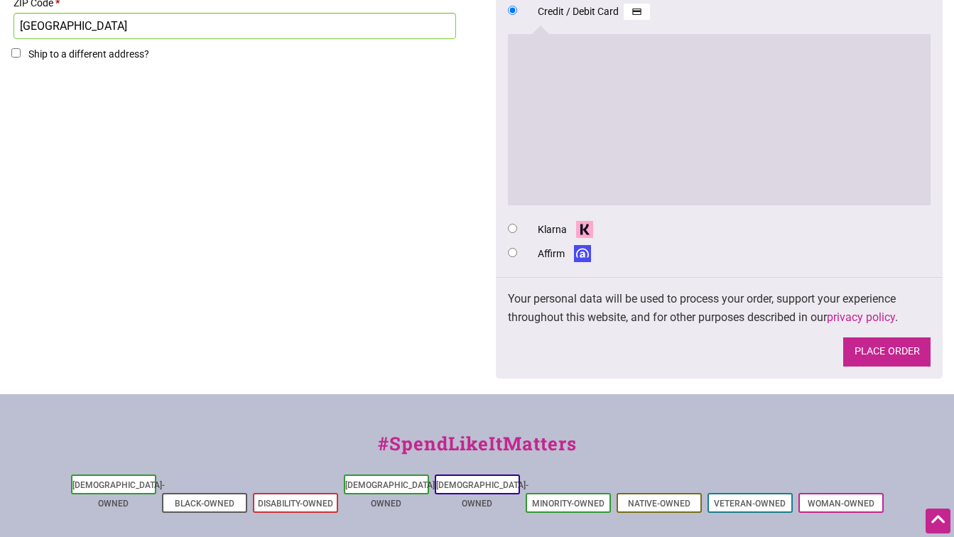
click at [872, 337] on button "Place order" at bounding box center [886, 351] width 87 height 29
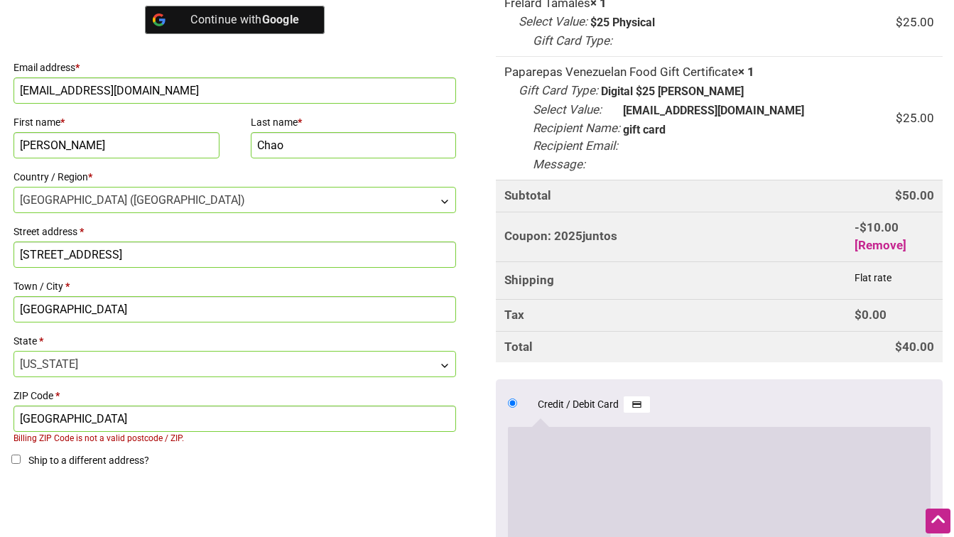
scroll to position [896, 0]
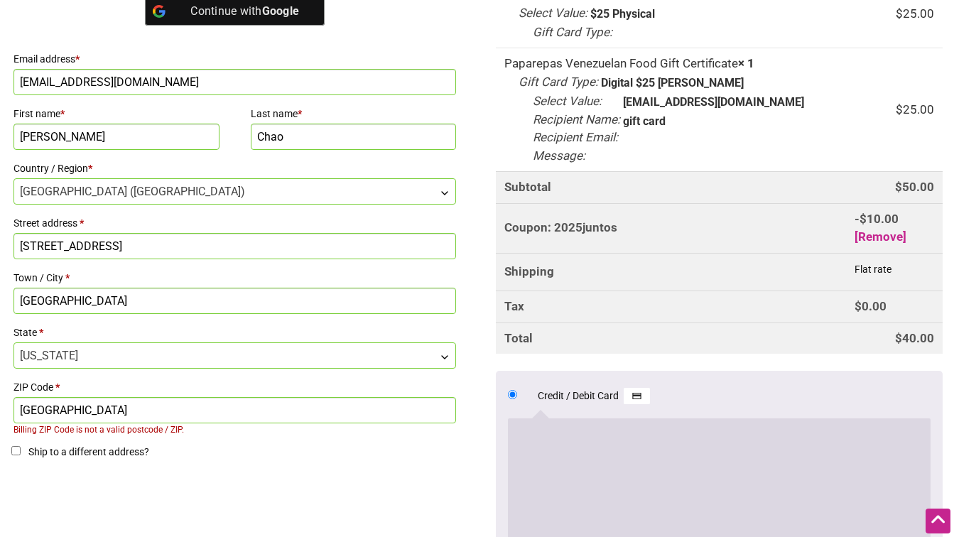
click at [75, 401] on input "Seattle" at bounding box center [234, 410] width 442 height 26
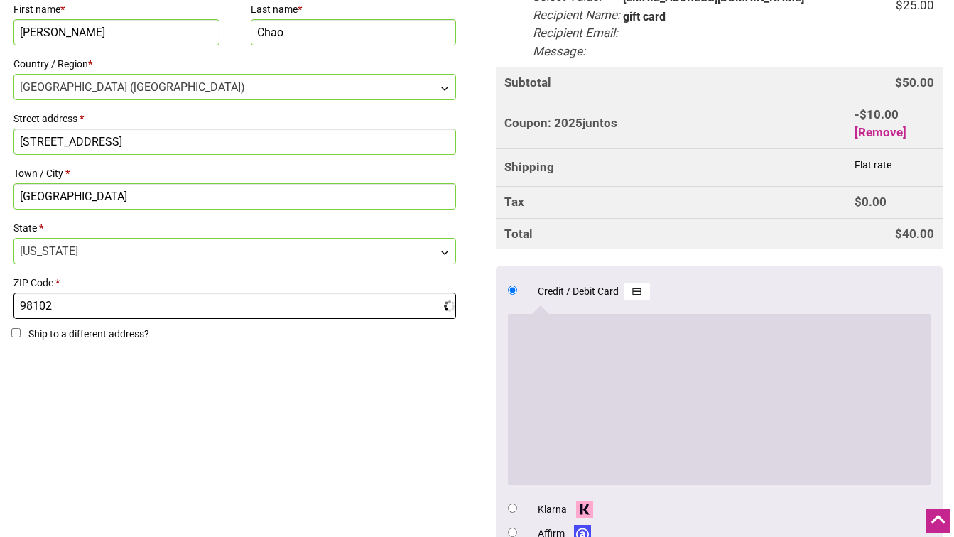
scroll to position [1030, 0]
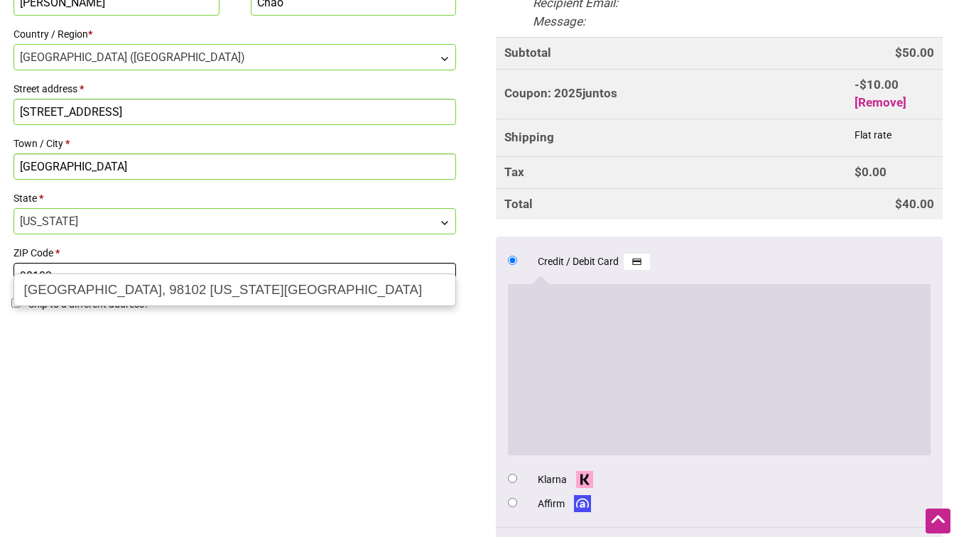
type input "98102"
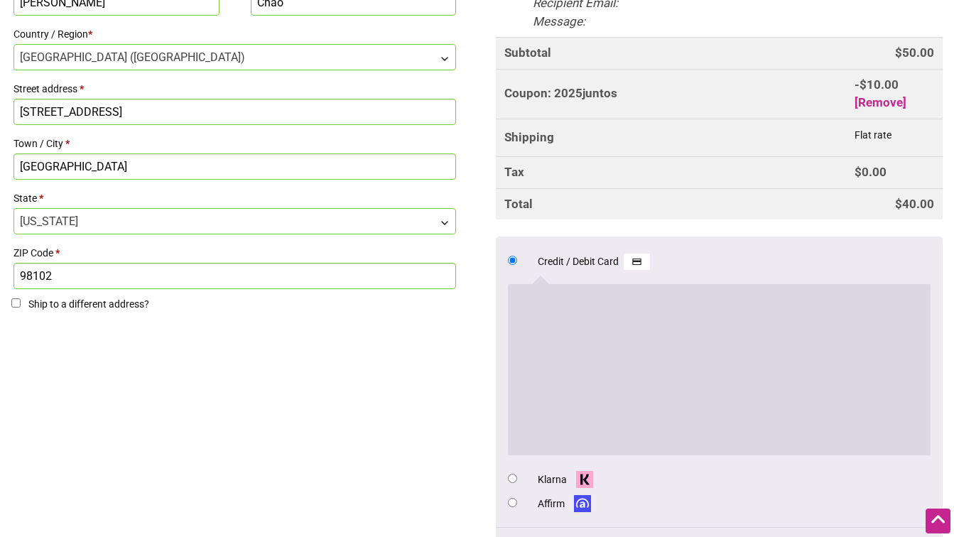
click at [420, 408] on div "Billing details Continue with Facebook Continue with Google Email address * jch…" at bounding box center [477, 206] width 954 height 875
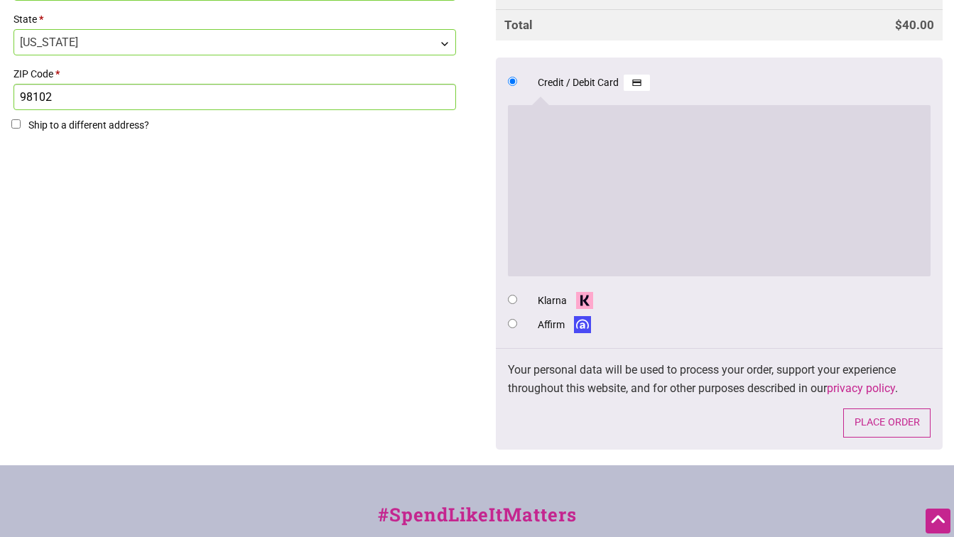
scroll to position [1241, 0]
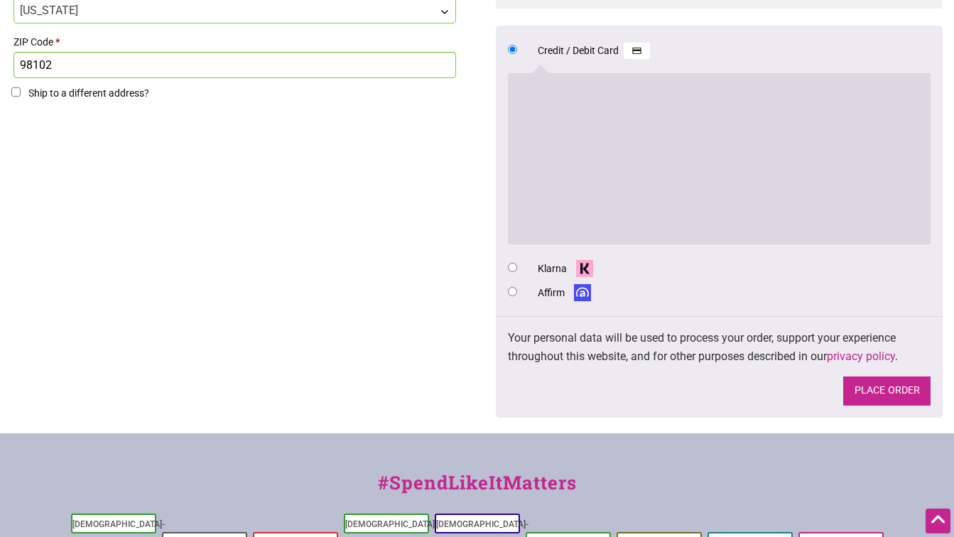
click at [854, 376] on button "Place order" at bounding box center [886, 390] width 87 height 29
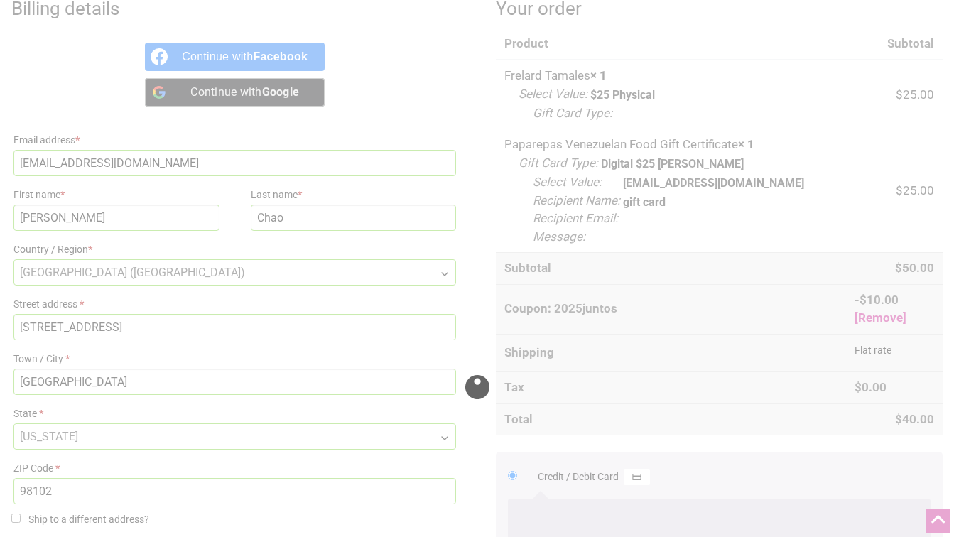
scroll to position [727, 0]
